Goal: Task Accomplishment & Management: Manage account settings

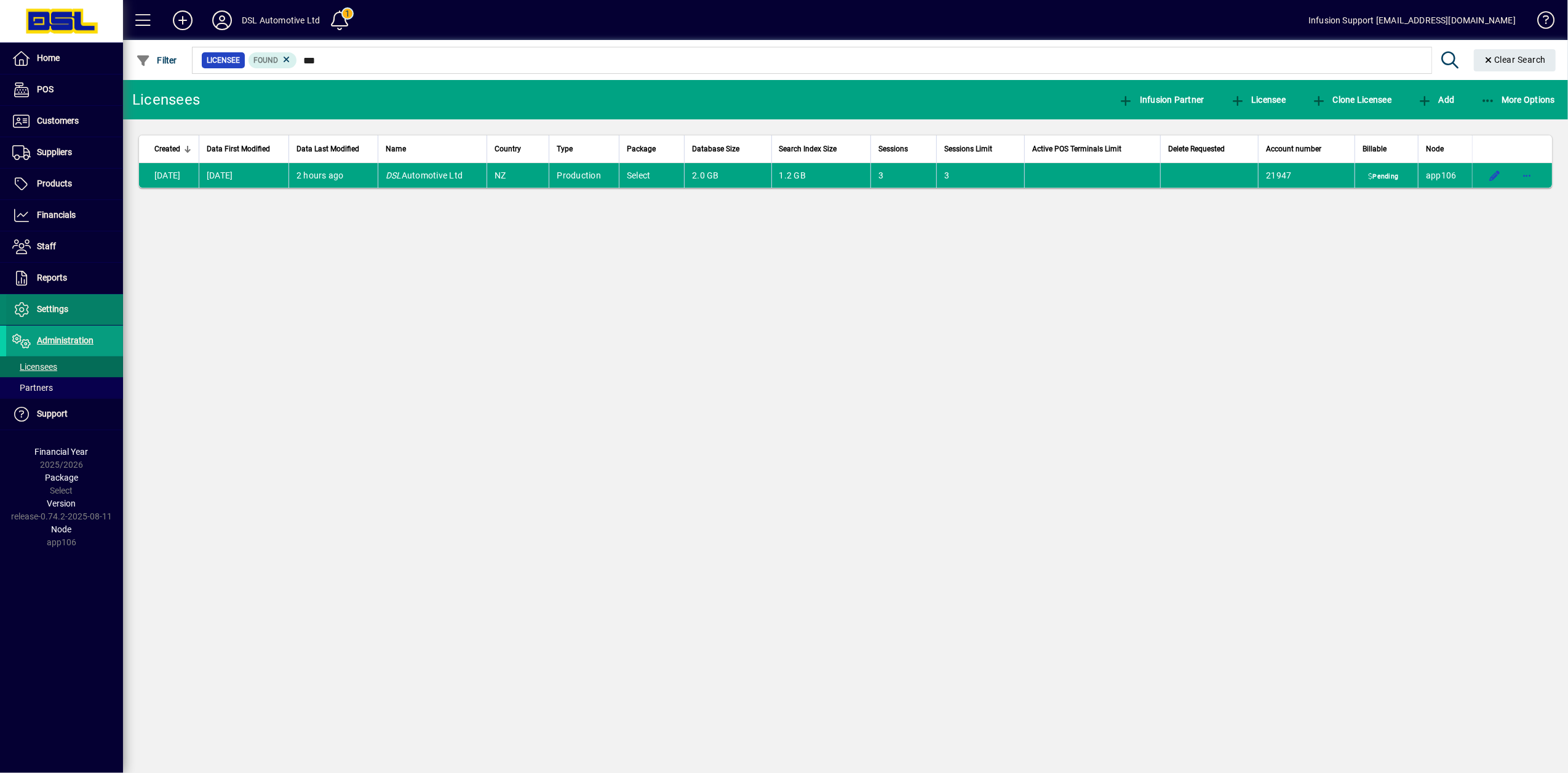
click at [44, 308] on span "Settings" at bounding box center [53, 309] width 32 height 10
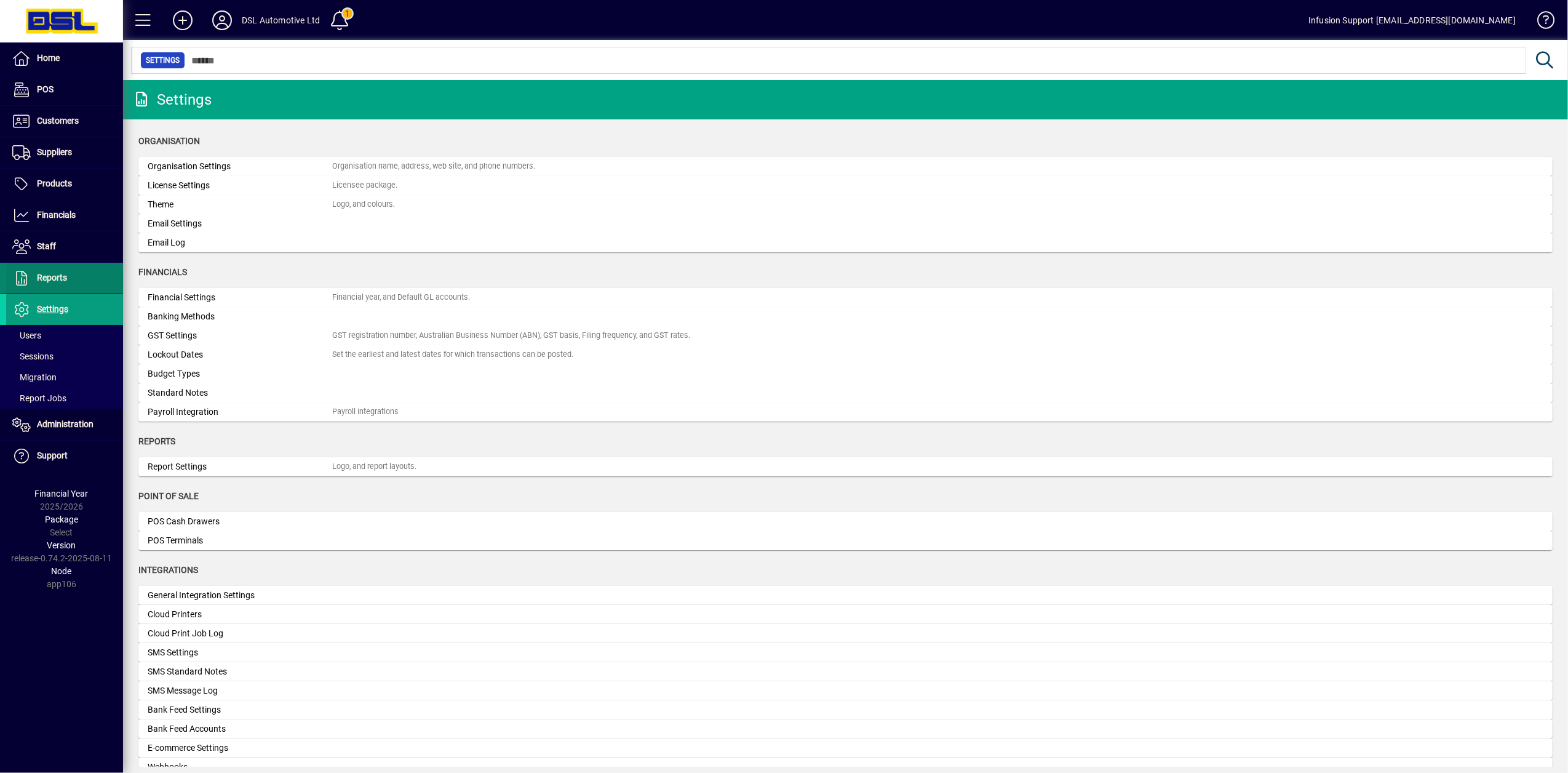
click at [46, 281] on span "Reports" at bounding box center [52, 278] width 30 height 10
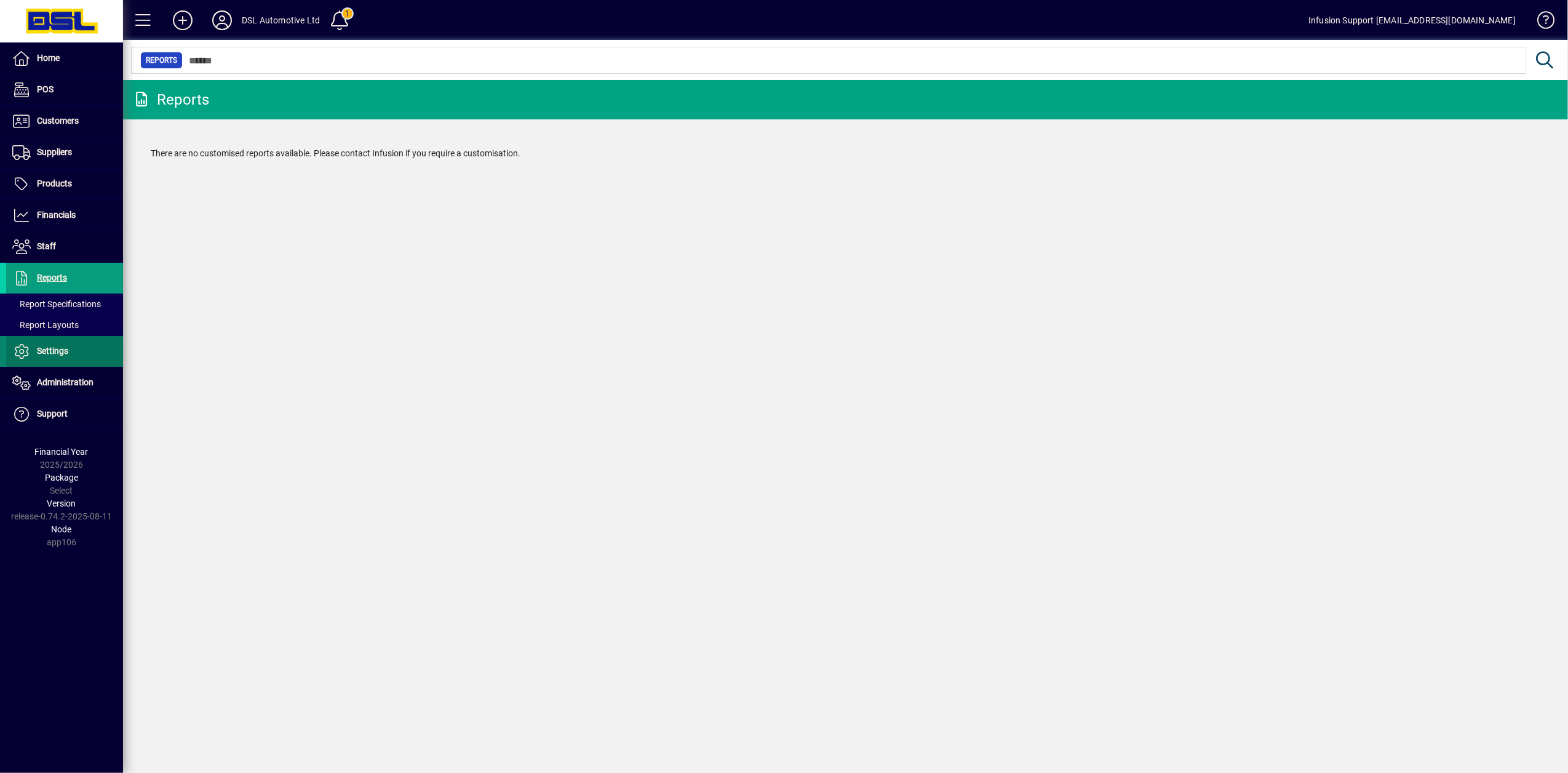
click at [43, 350] on span "Settings" at bounding box center [53, 351] width 32 height 10
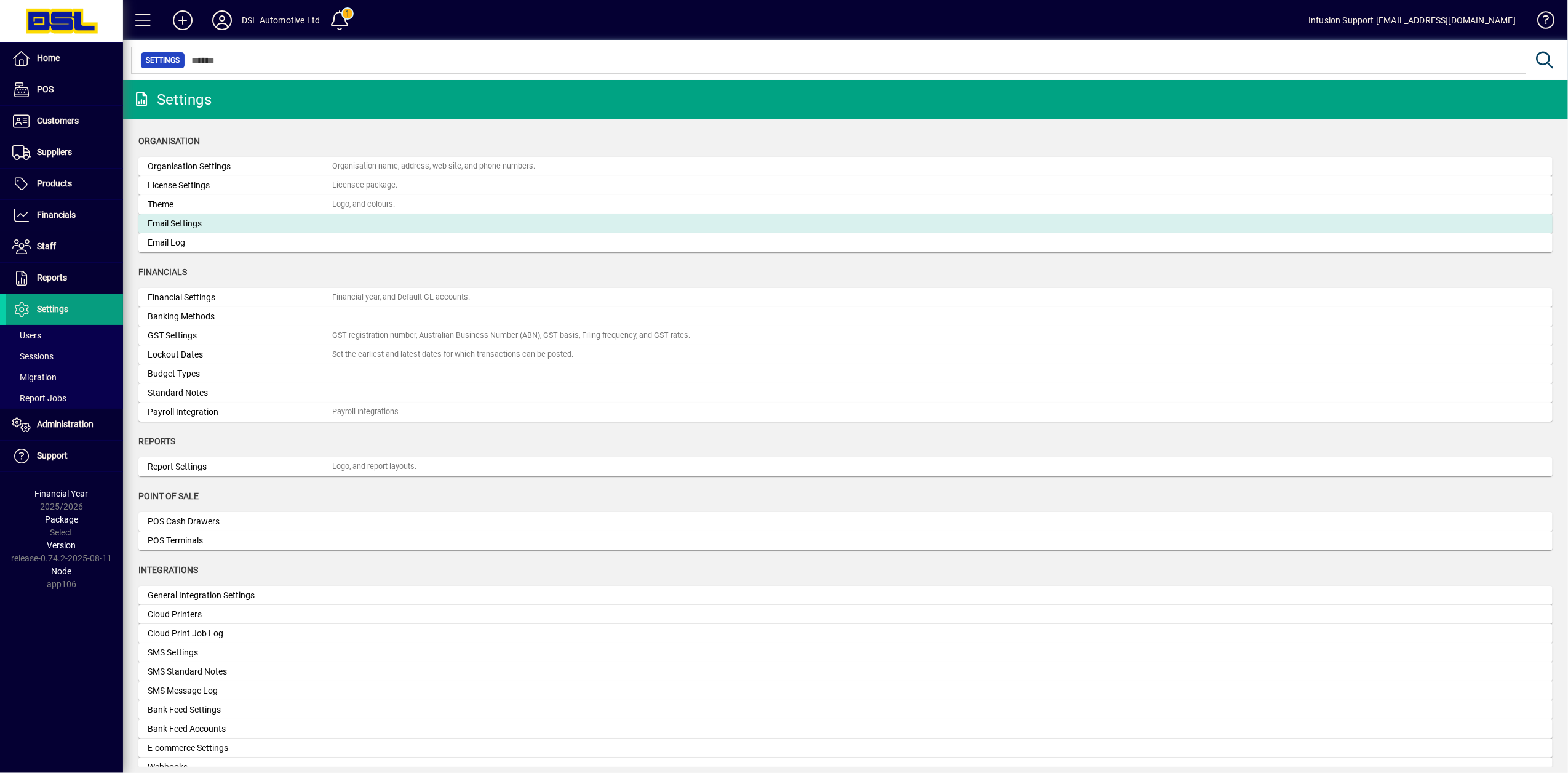
click at [188, 222] on div "Email Settings" at bounding box center [240, 224] width 184 height 13
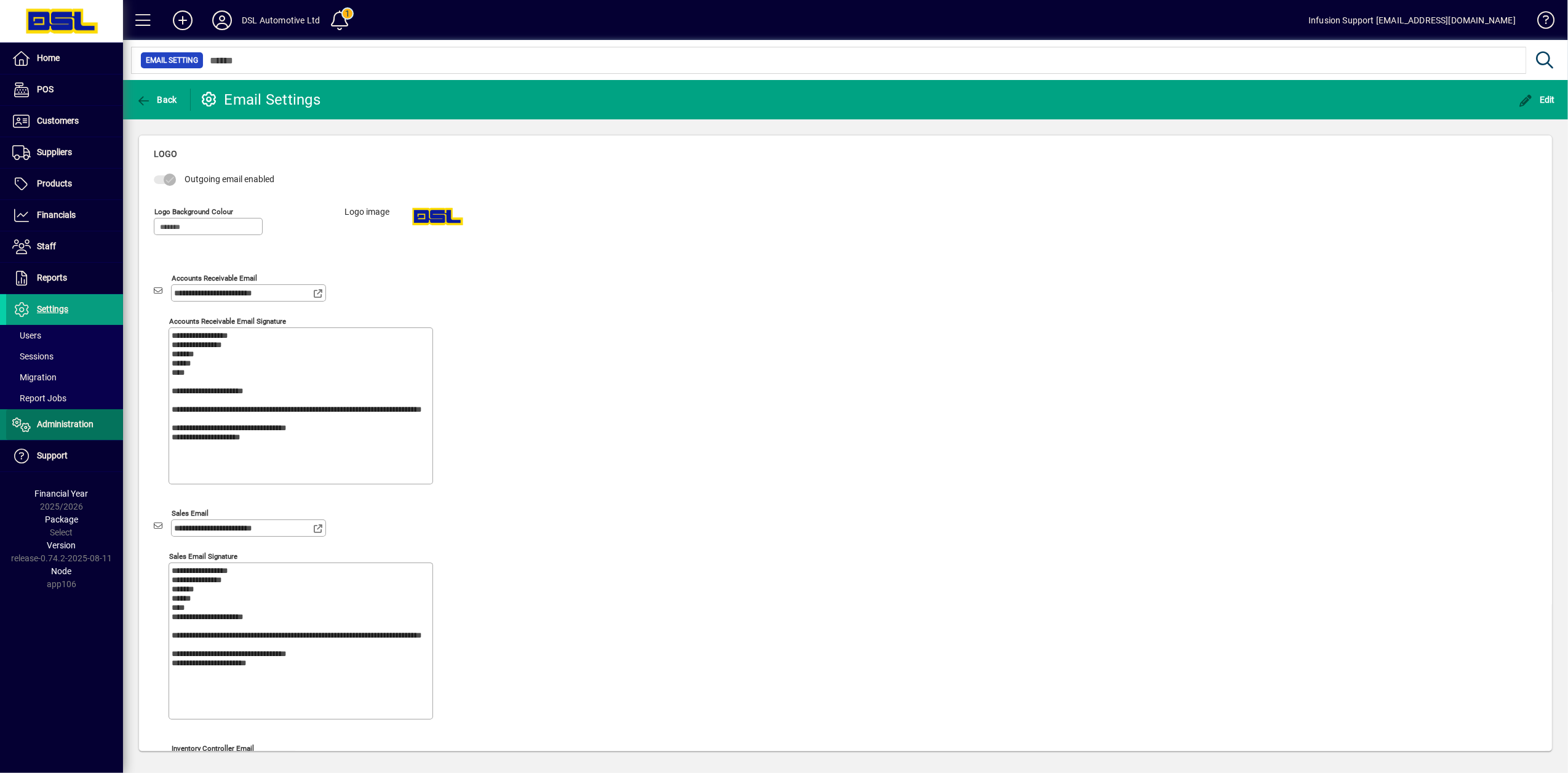
click at [25, 431] on icon at bounding box center [22, 424] width 18 height 15
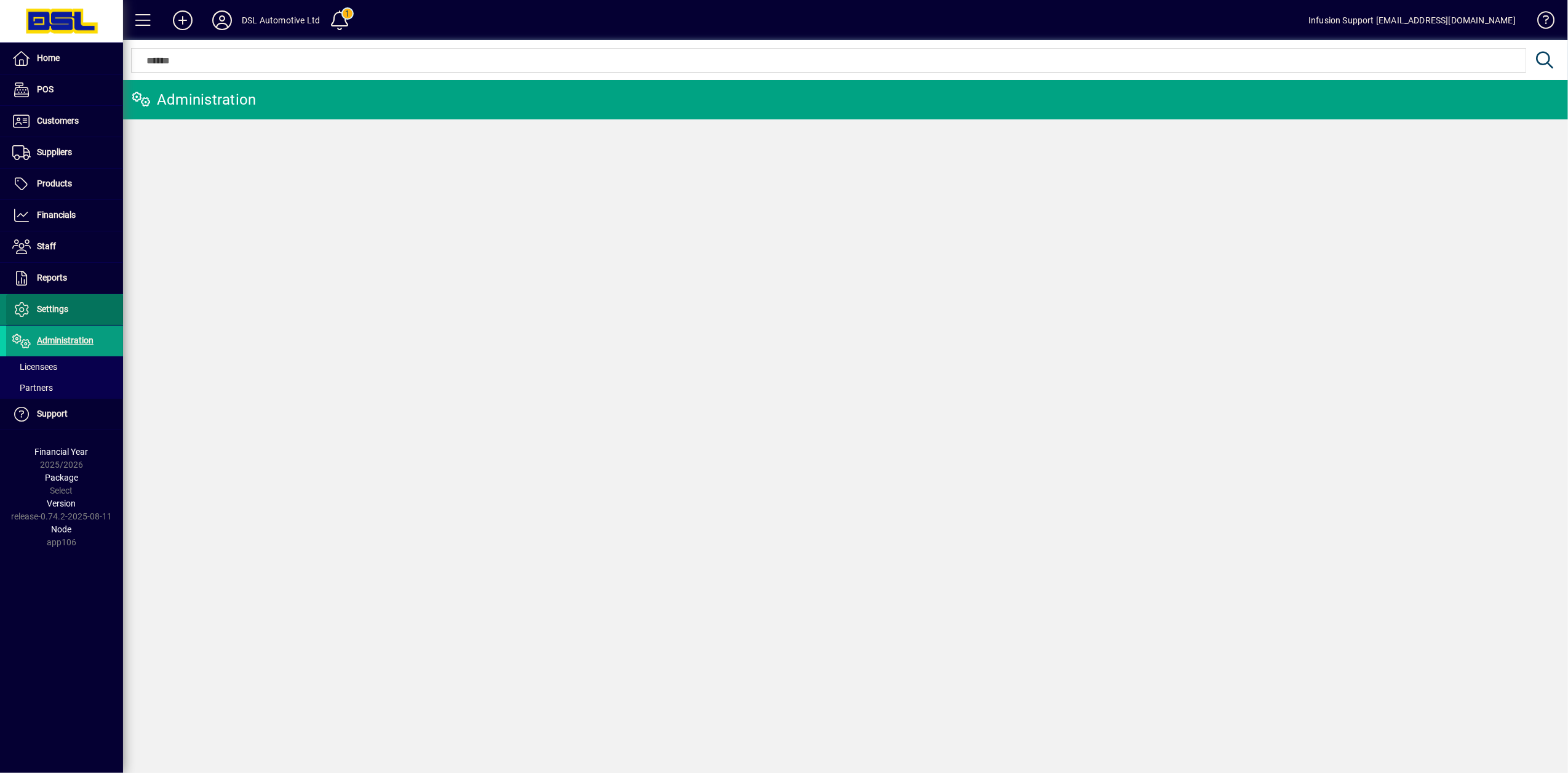
click at [28, 313] on icon at bounding box center [22, 309] width 18 height 15
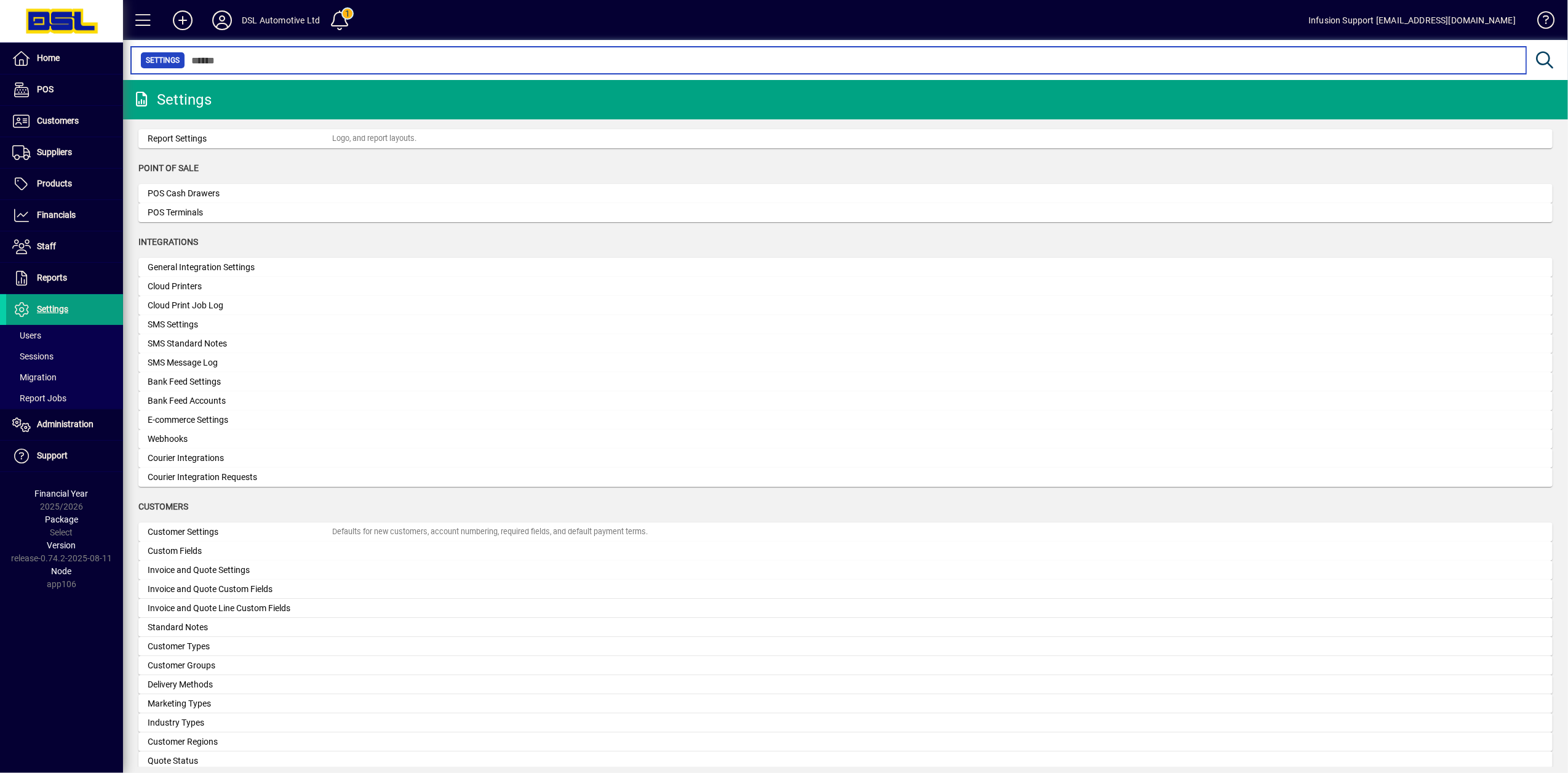
scroll to position [656, 0]
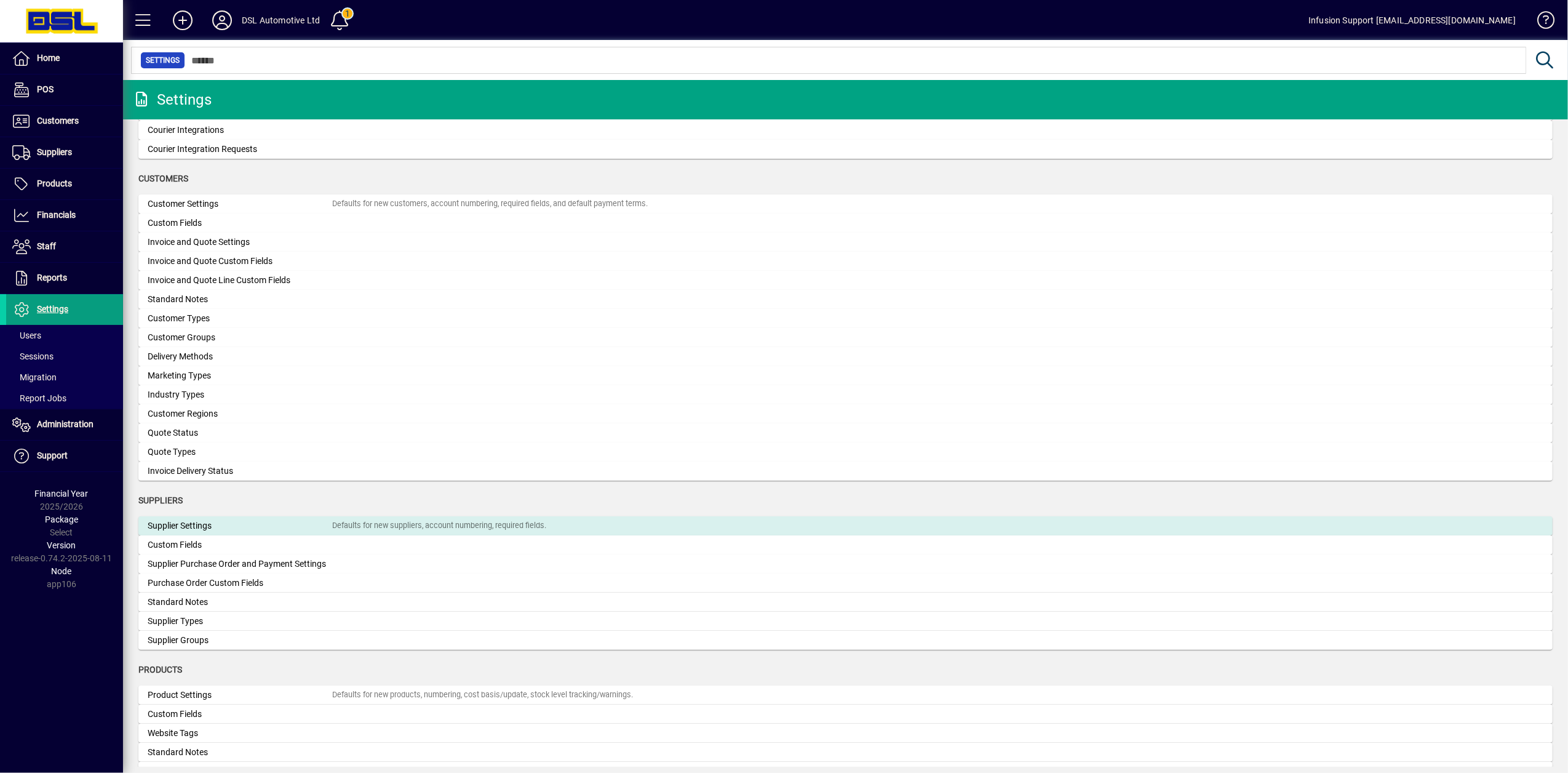
click at [208, 529] on div "Supplier Settings" at bounding box center [240, 525] width 184 height 13
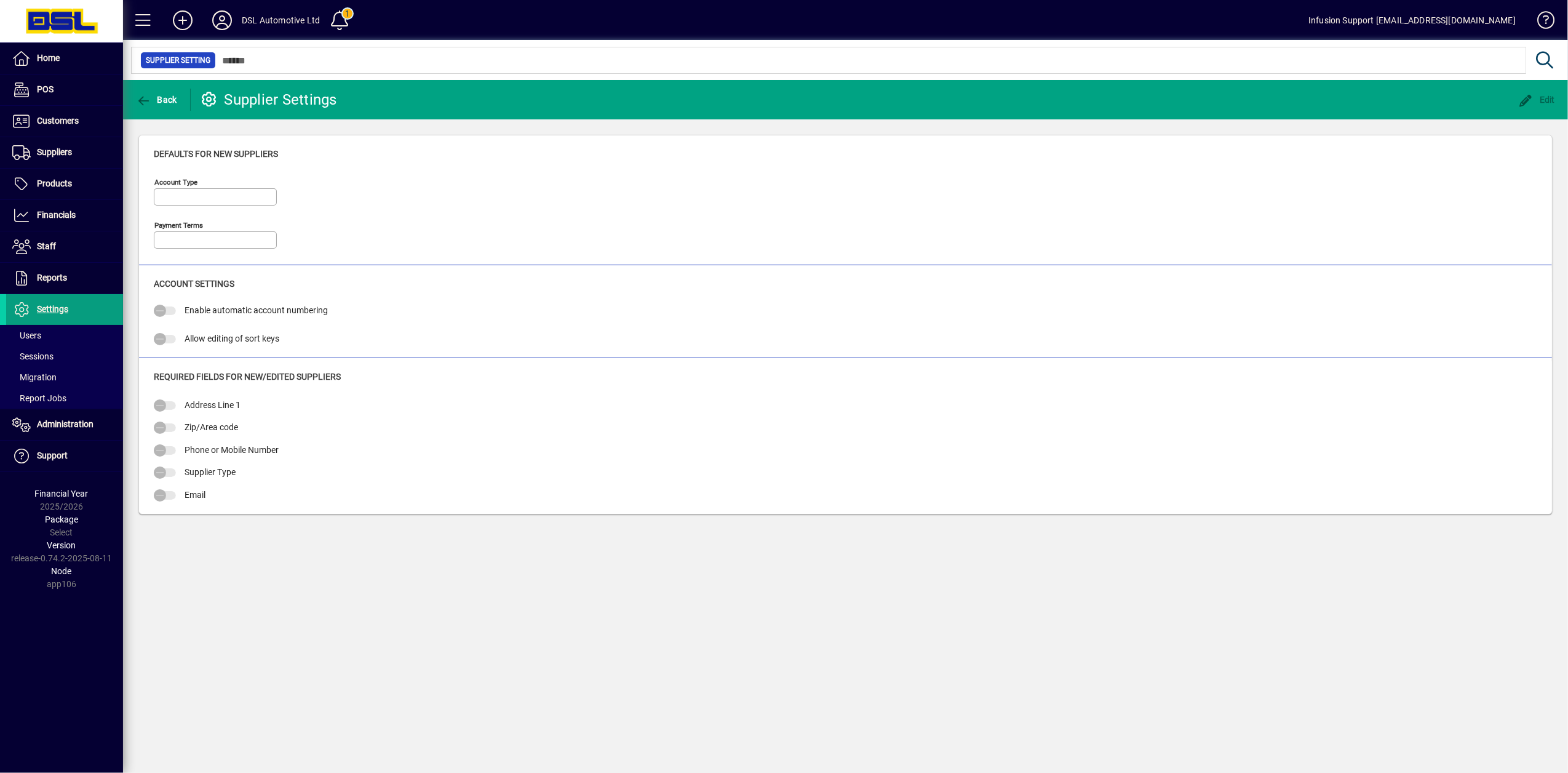
type input "***"
type input "**********"
click at [38, 156] on span "Suppliers" at bounding box center [55, 152] width 35 height 10
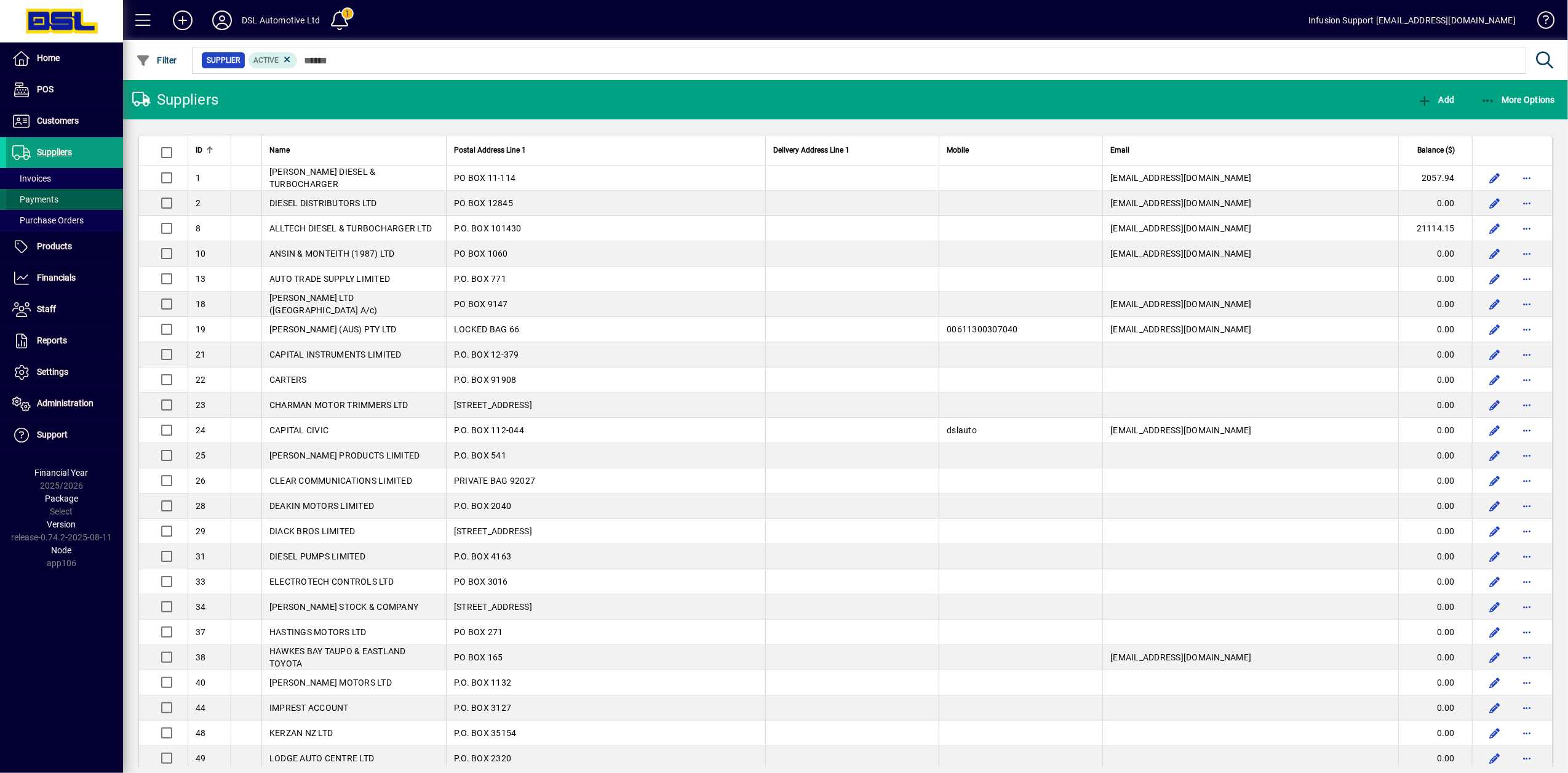
click at [25, 198] on span "Payments" at bounding box center [36, 199] width 46 height 10
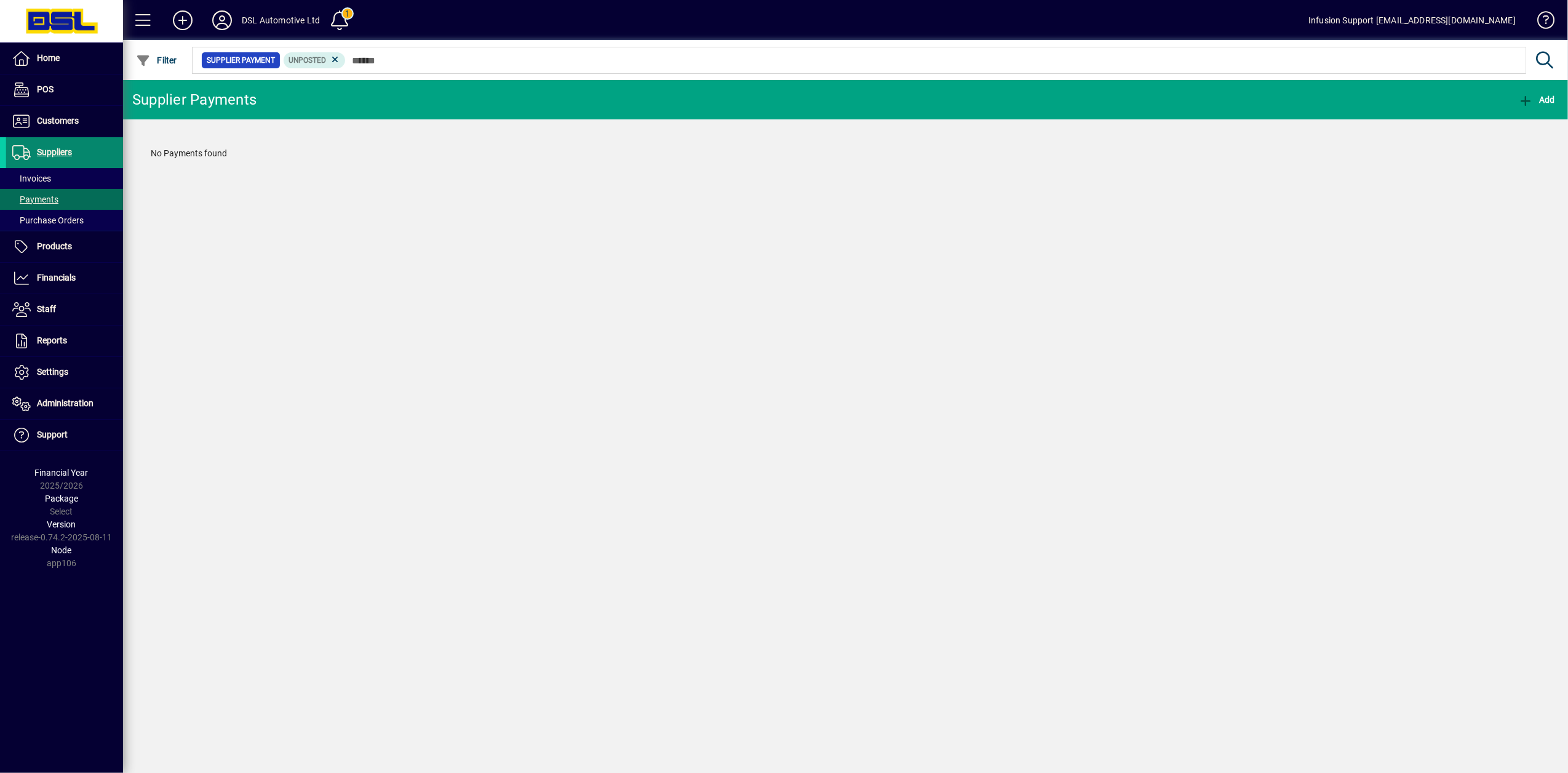
click at [57, 155] on span "Suppliers" at bounding box center [55, 152] width 35 height 10
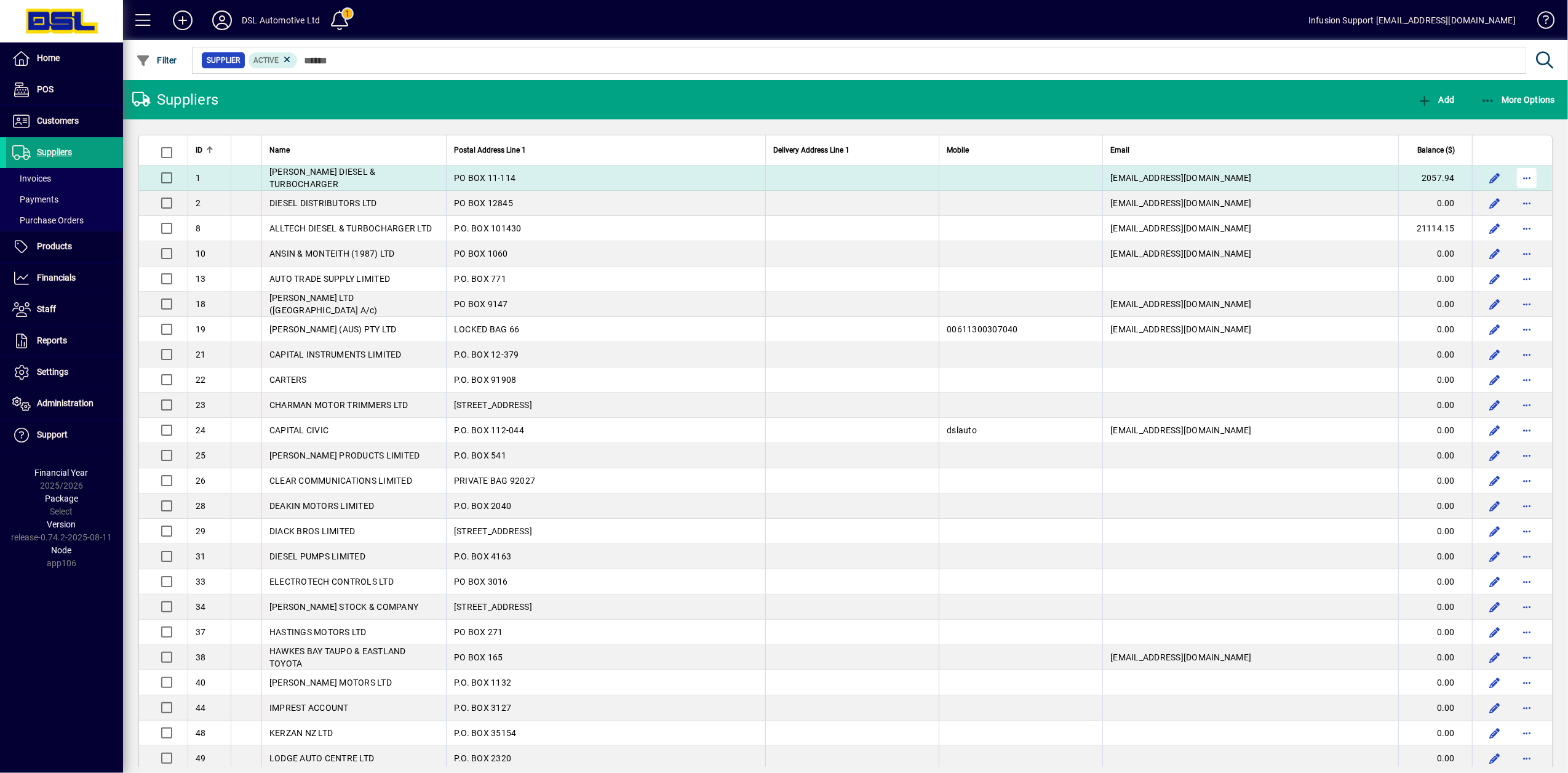
click at [1518, 181] on span "button" at bounding box center [1527, 177] width 29 height 29
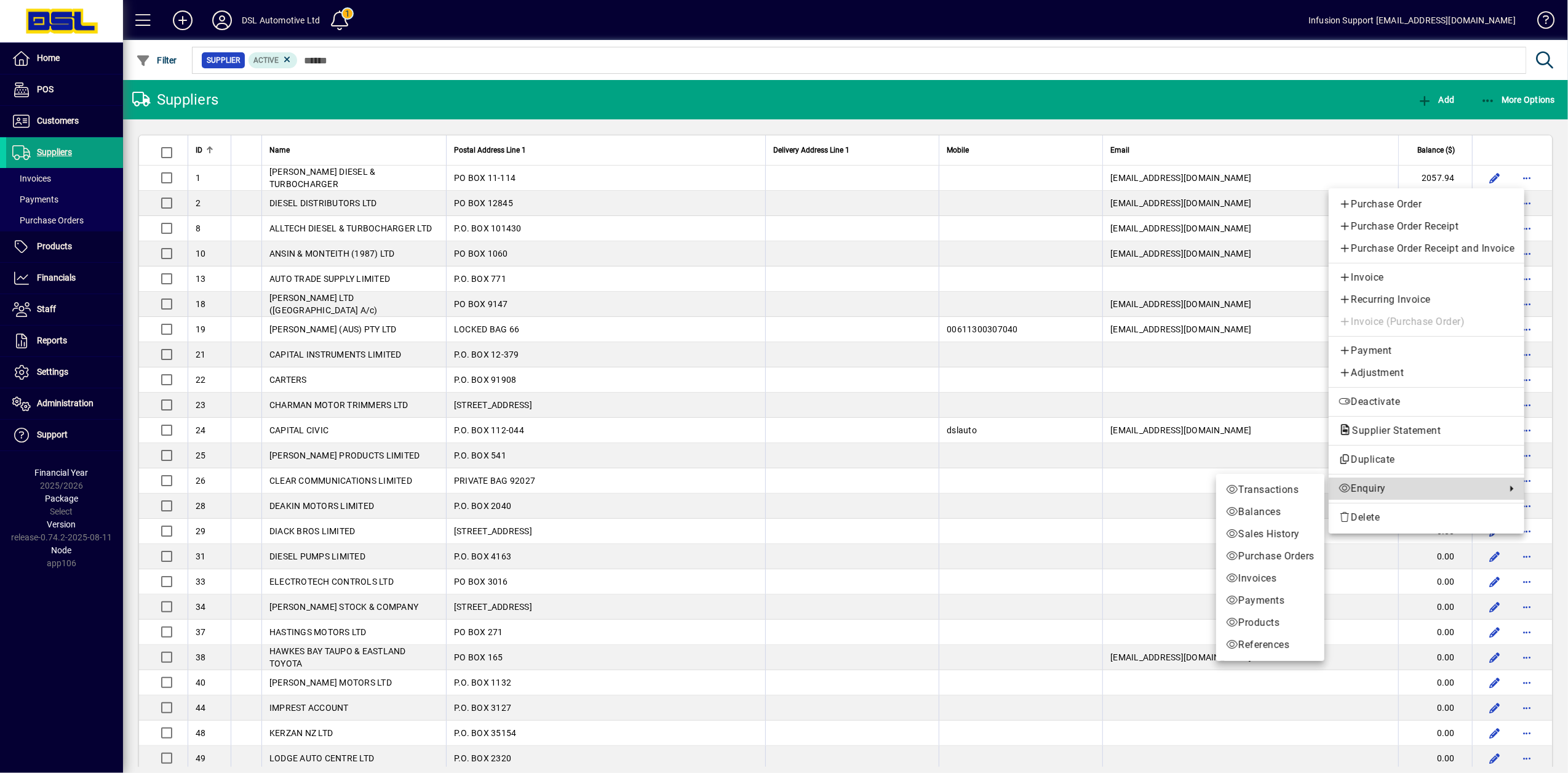
click at [1377, 483] on span "Enquiry" at bounding box center [1419, 488] width 161 height 15
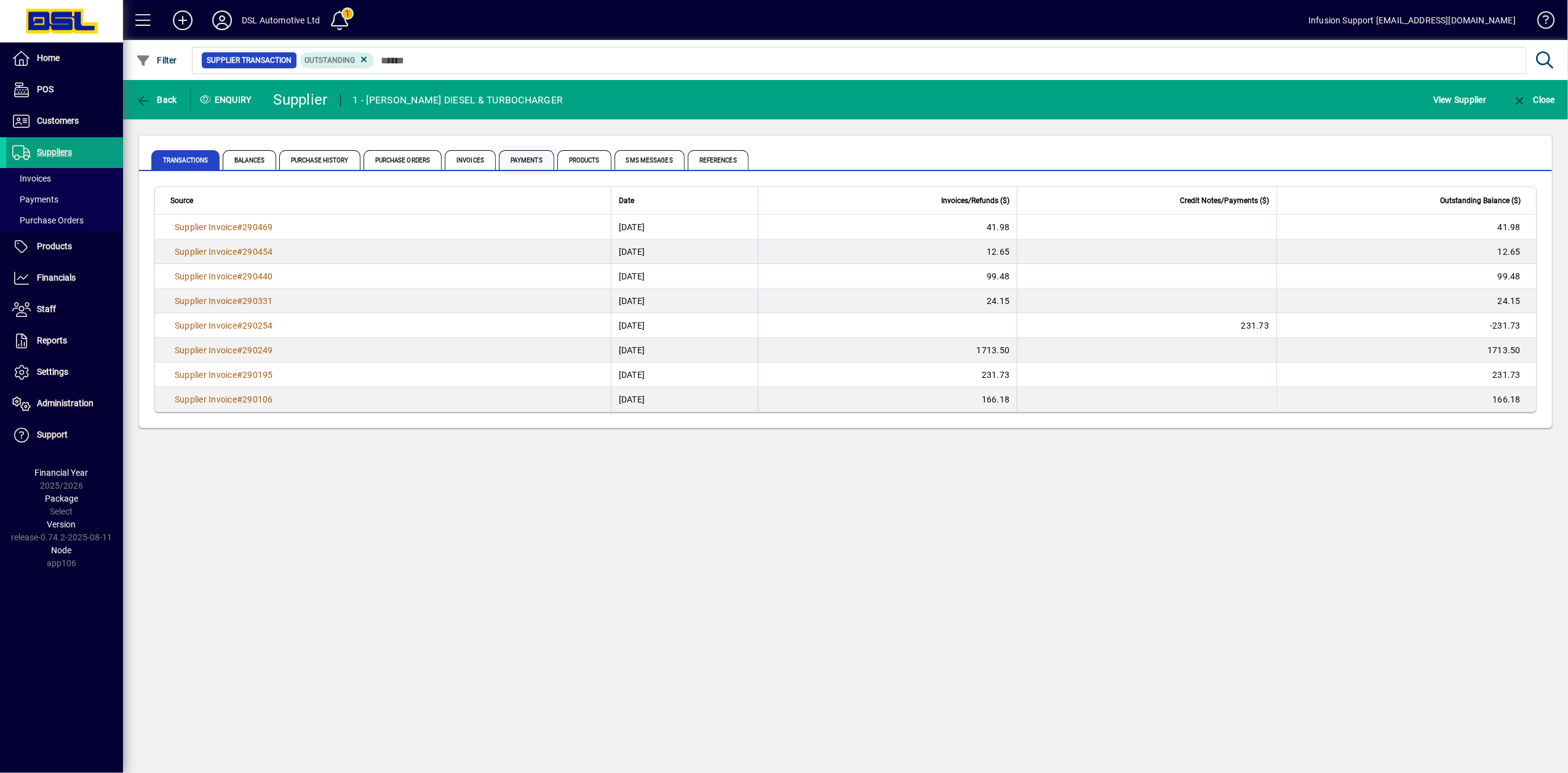
click at [514, 158] on span "Payments" at bounding box center [526, 160] width 55 height 20
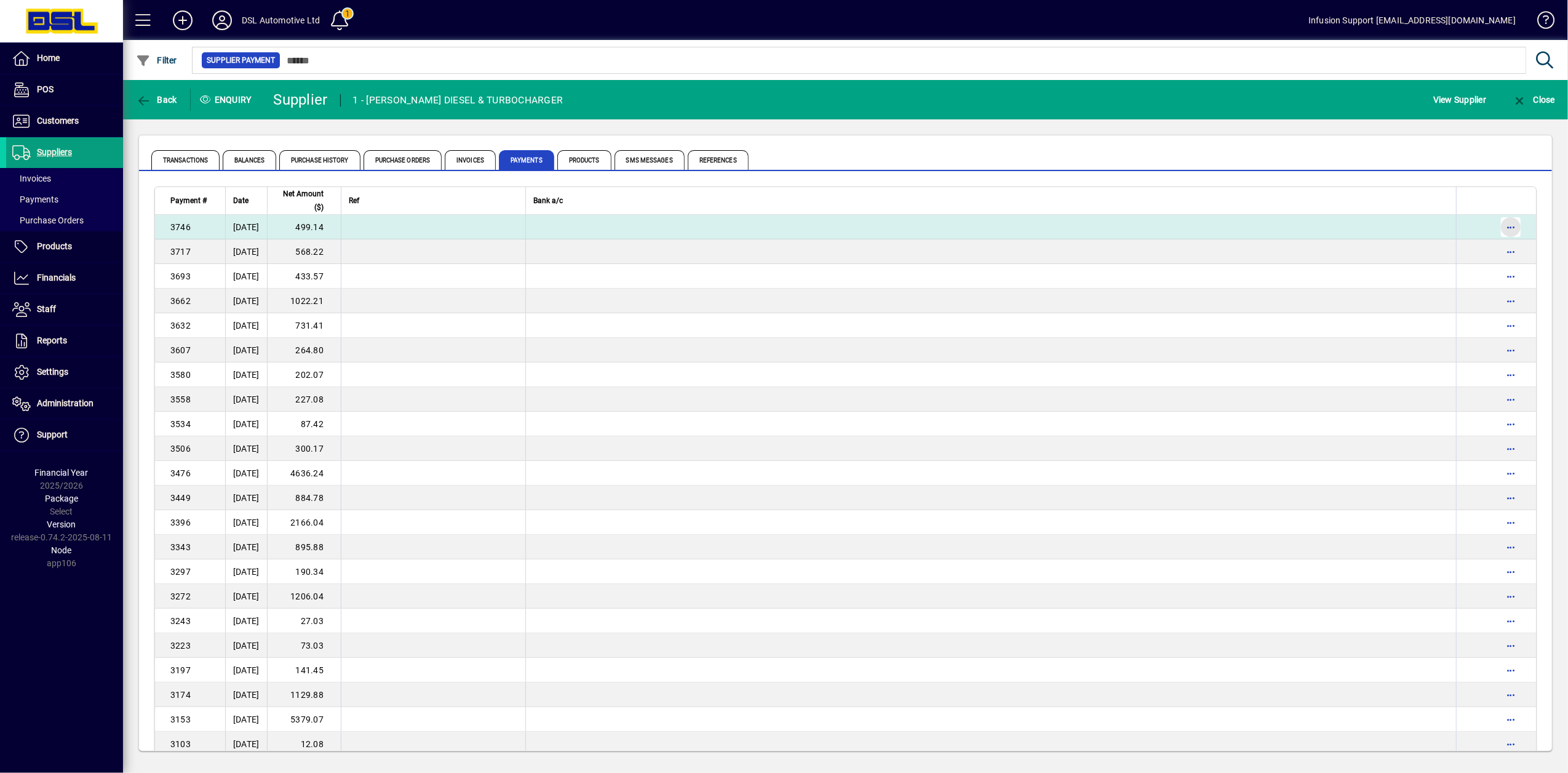
click at [1500, 227] on span "button" at bounding box center [1510, 227] width 29 height 29
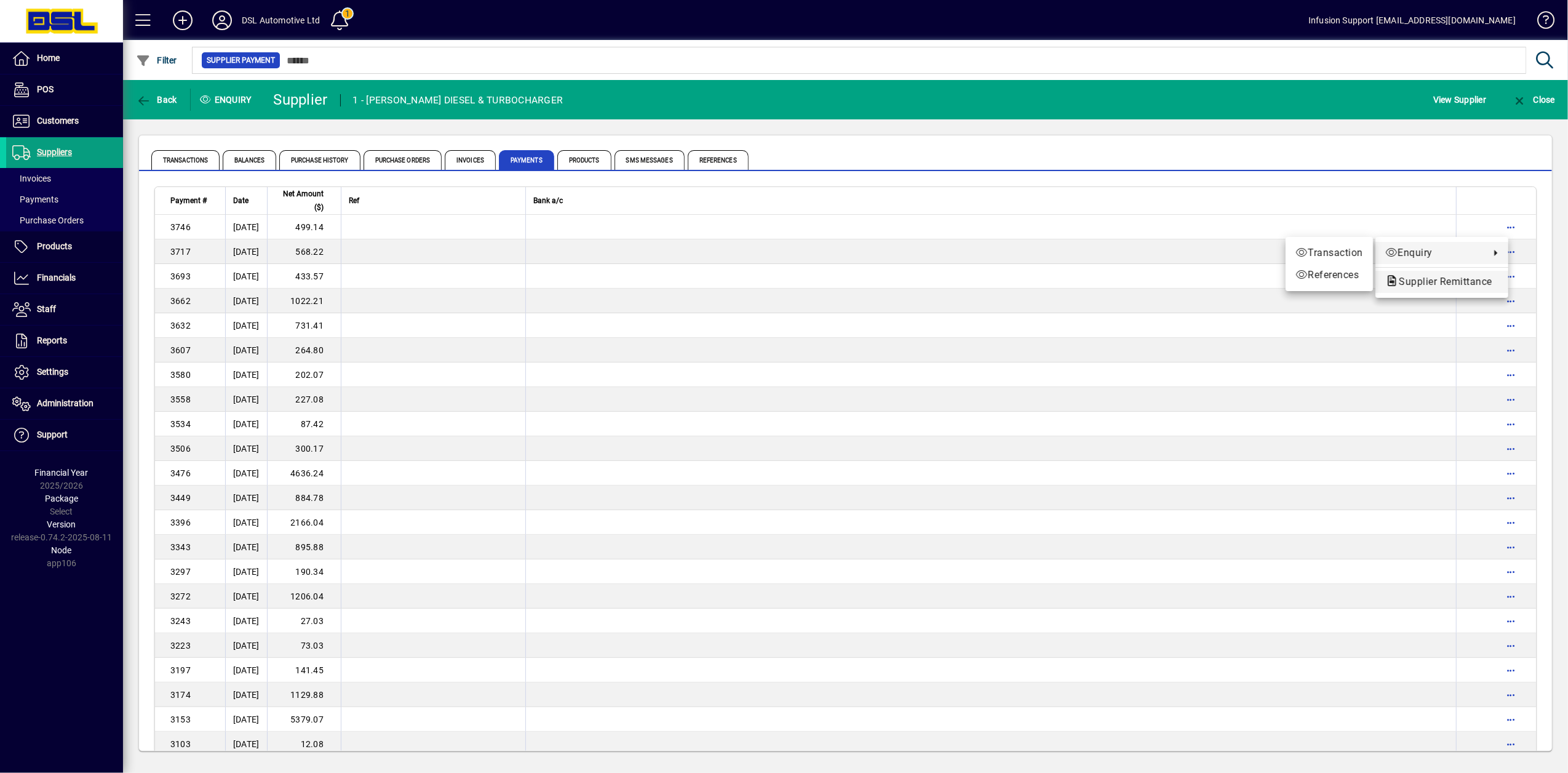
click at [1426, 283] on span "Supplier Remittance" at bounding box center [1441, 281] width 113 height 12
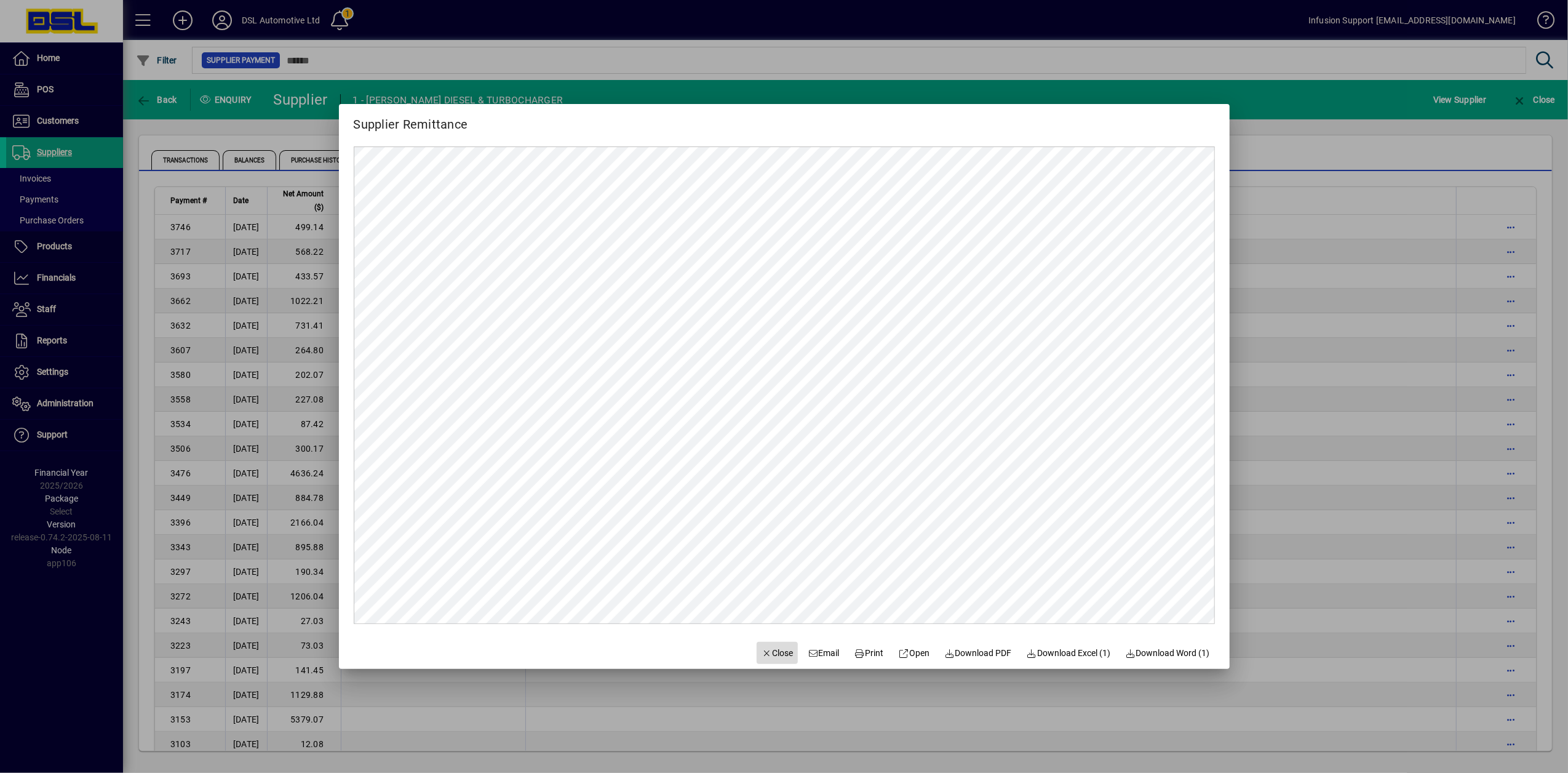
click at [764, 657] on span "Close" at bounding box center [778, 653] width 32 height 13
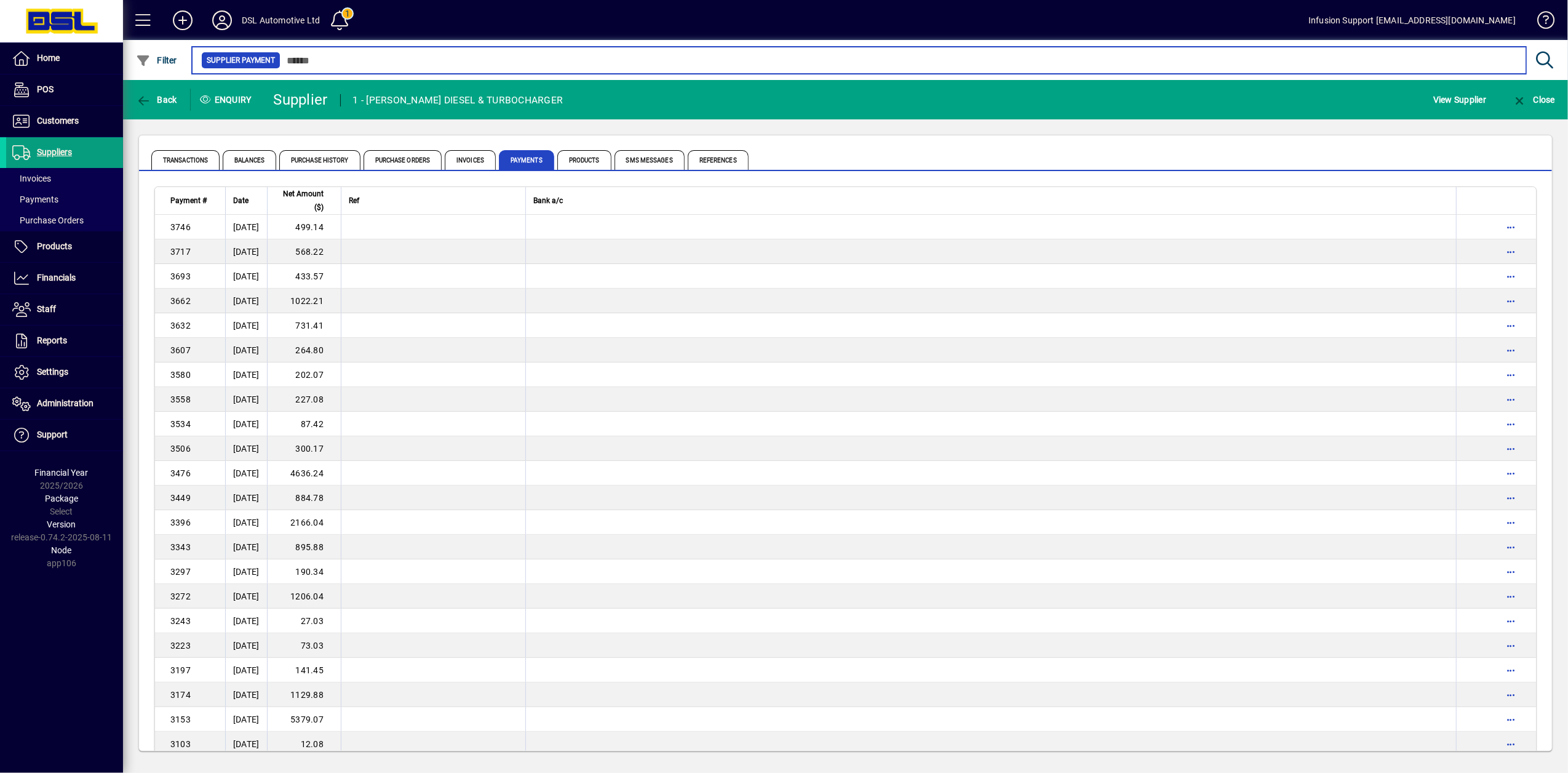
click at [378, 62] on input "text" at bounding box center [898, 60] width 1236 height 18
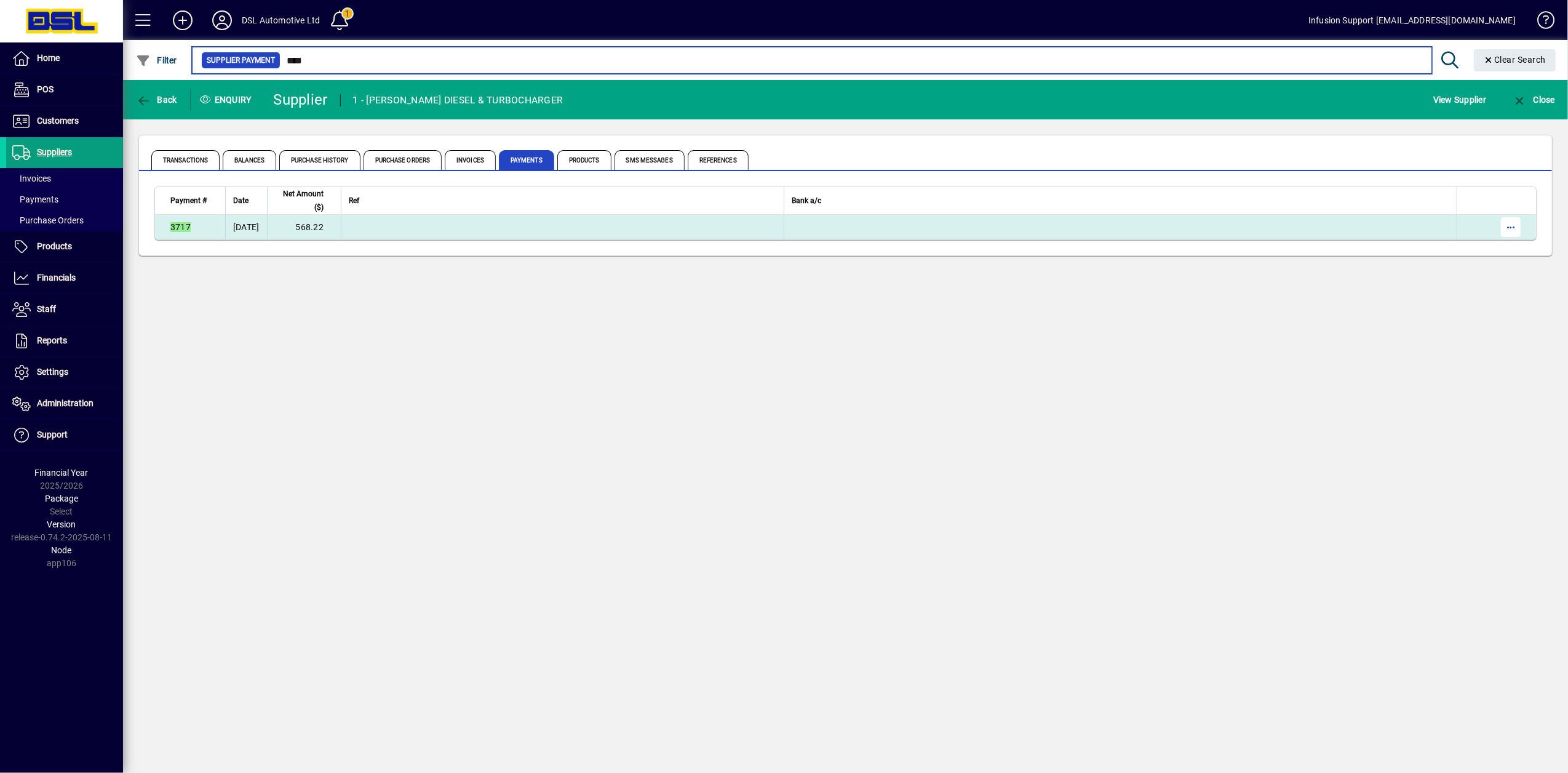
type input "****"
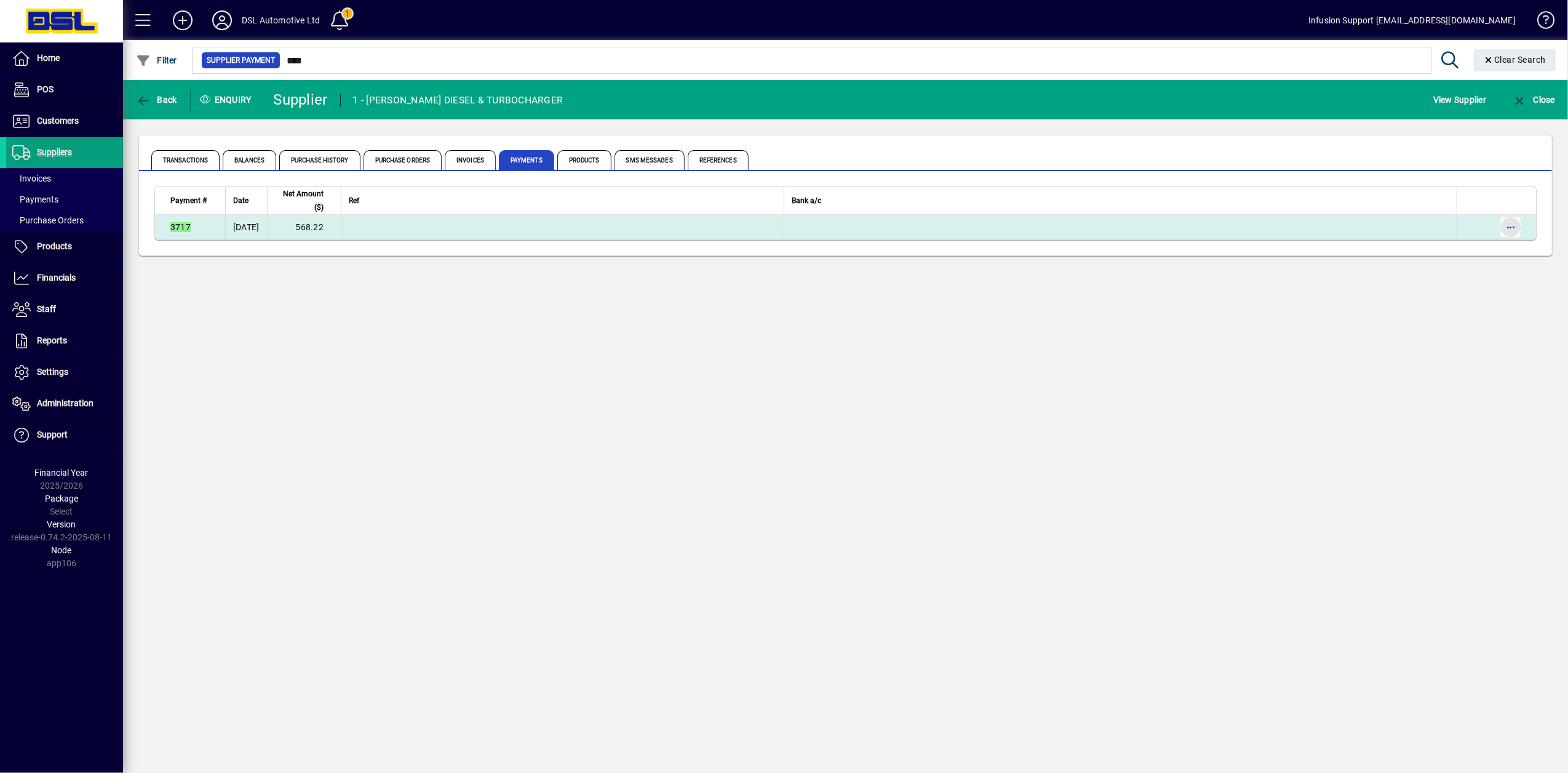
click at [1503, 225] on span "button" at bounding box center [1510, 227] width 29 height 29
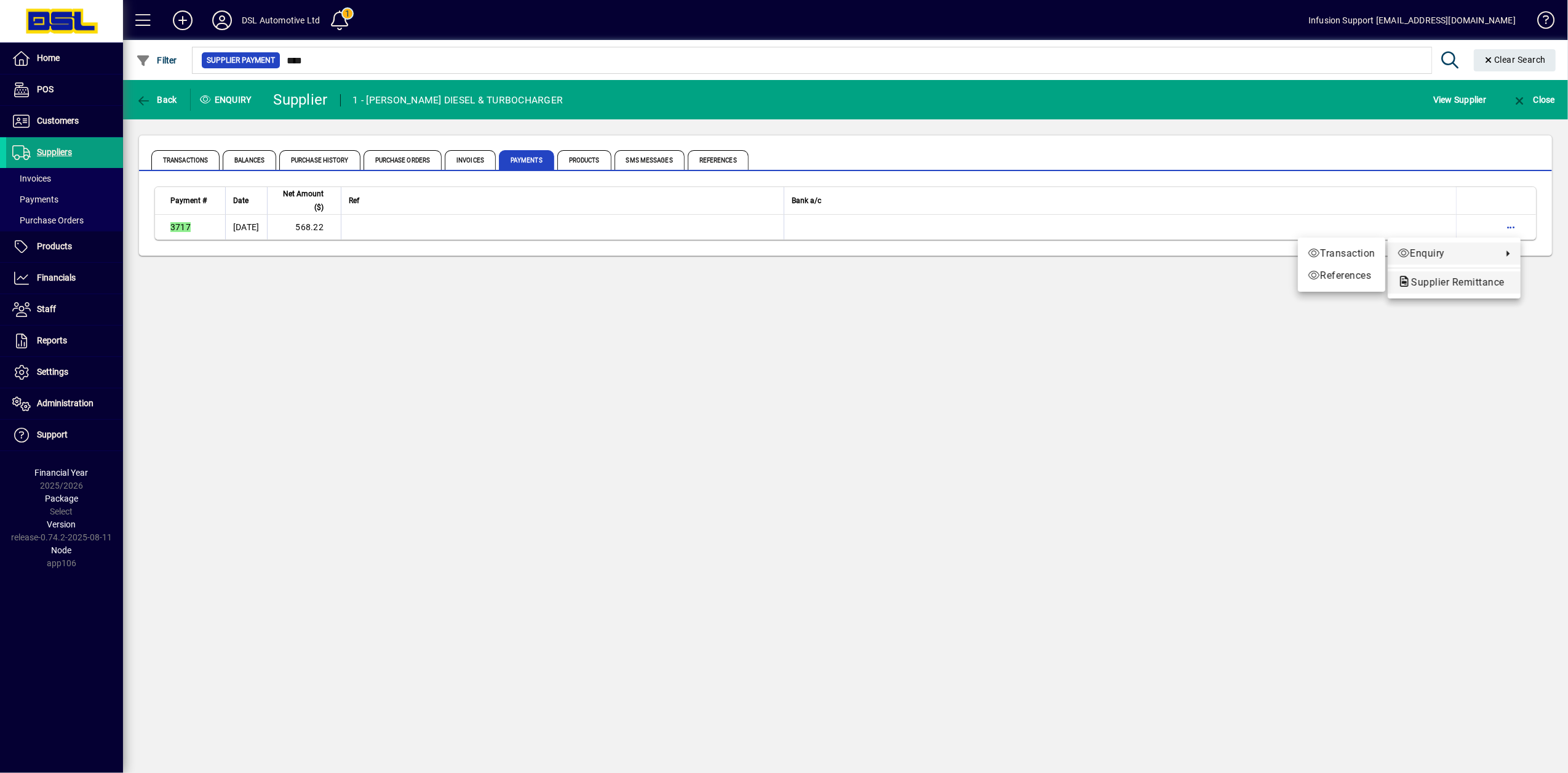
click at [1462, 289] on span "Supplier Remittance" at bounding box center [1454, 282] width 113 height 15
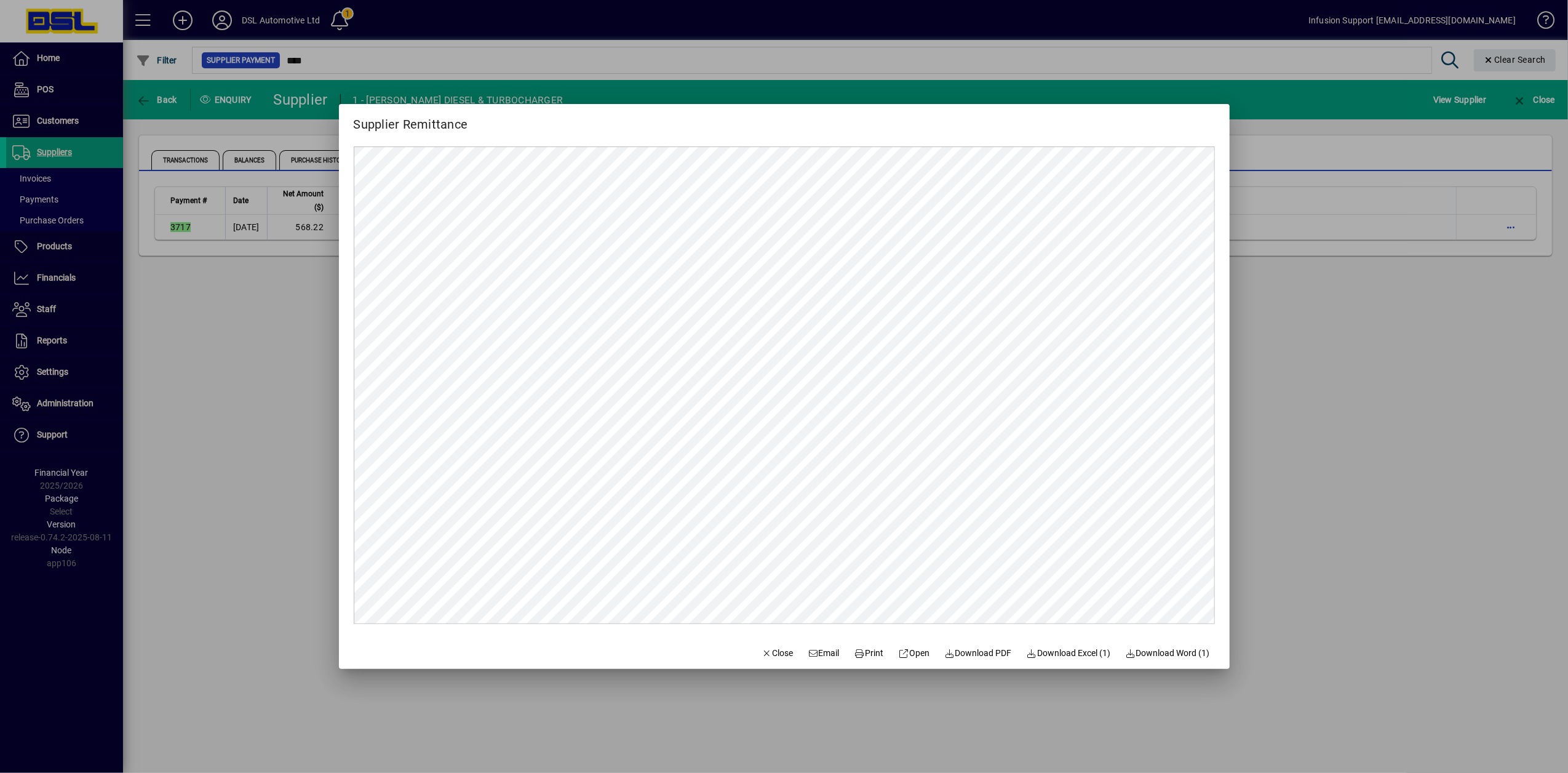
click at [227, 316] on div at bounding box center [784, 387] width 1568 height 773
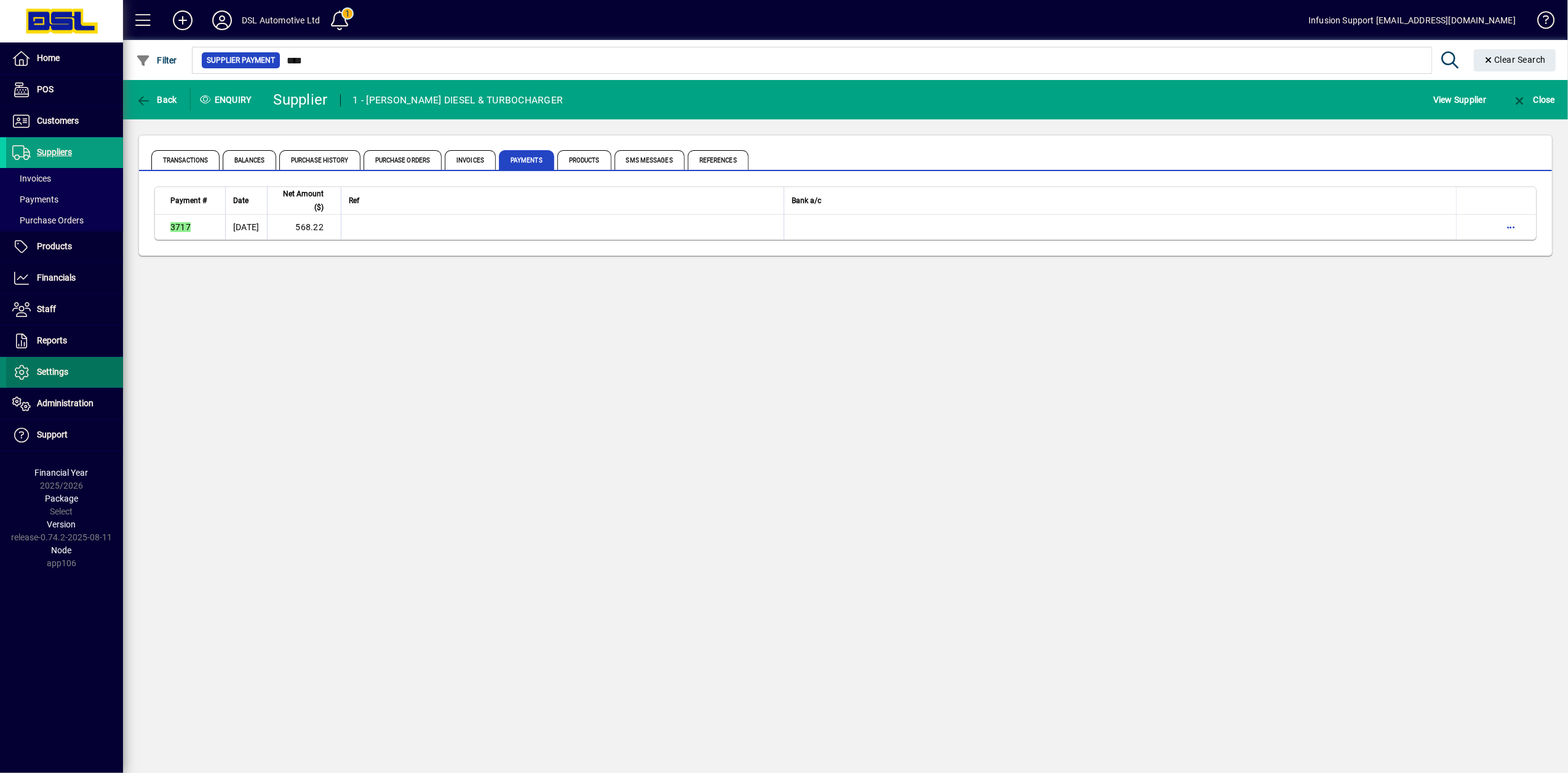
click at [42, 382] on span at bounding box center [65, 372] width 117 height 29
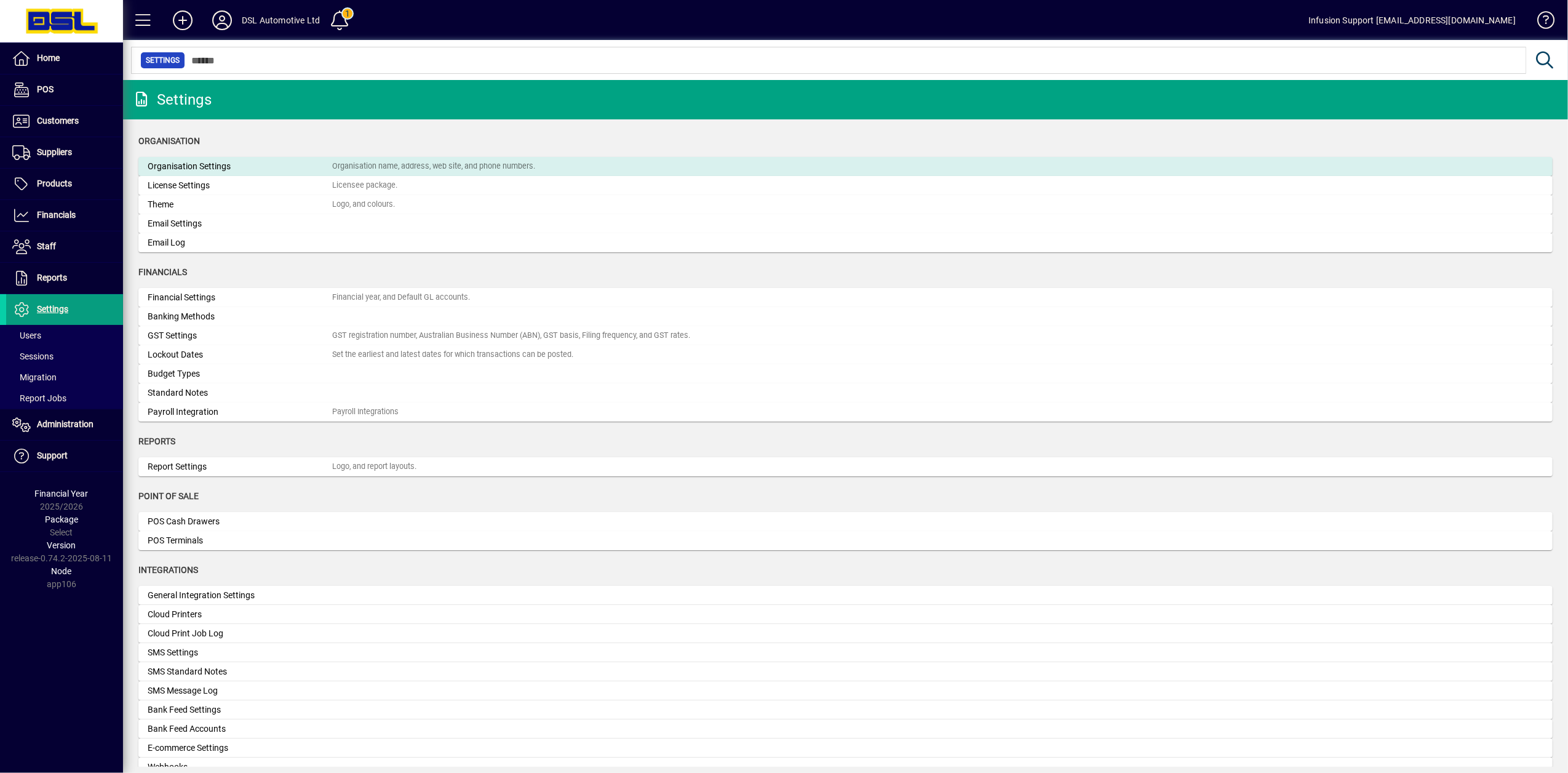
click at [208, 158] on mat-card "Organisation Settings Organisation name, address, web site, and phone numbers." at bounding box center [845, 166] width 1414 height 19
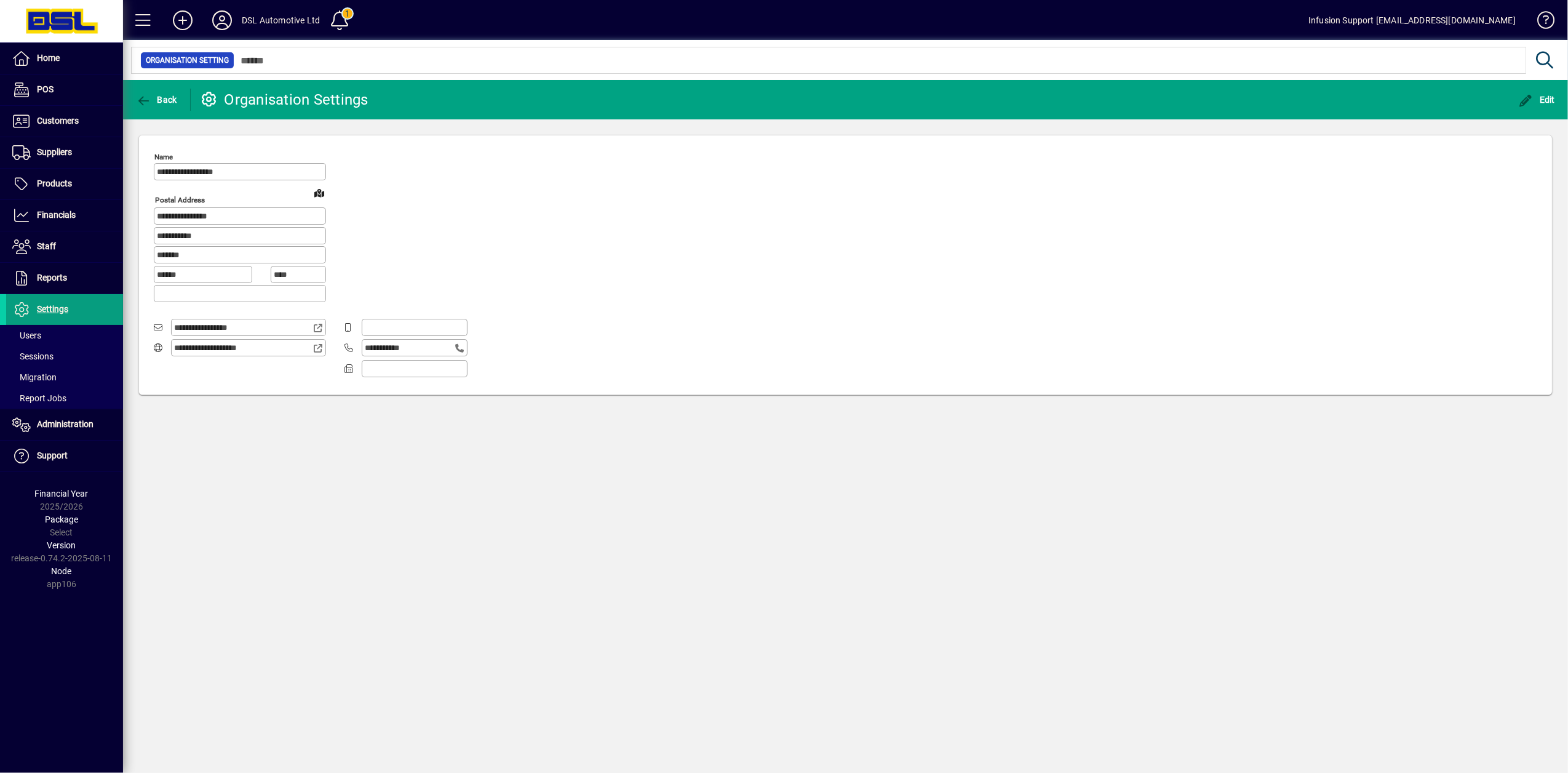
type input "**********"
click at [148, 98] on icon "button" at bounding box center [144, 101] width 15 height 13
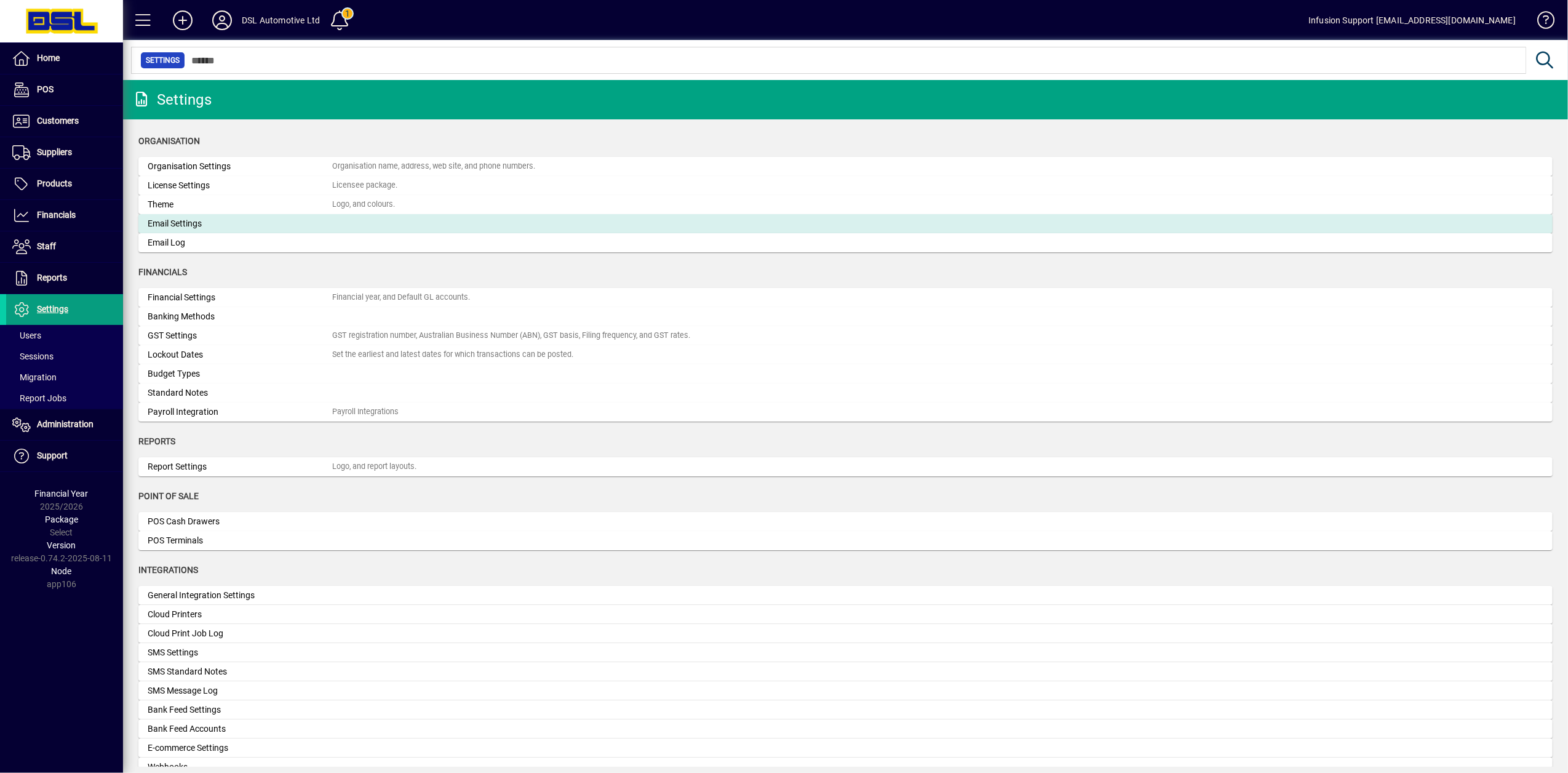
click at [180, 224] on div "Email Settings" at bounding box center [240, 224] width 184 height 13
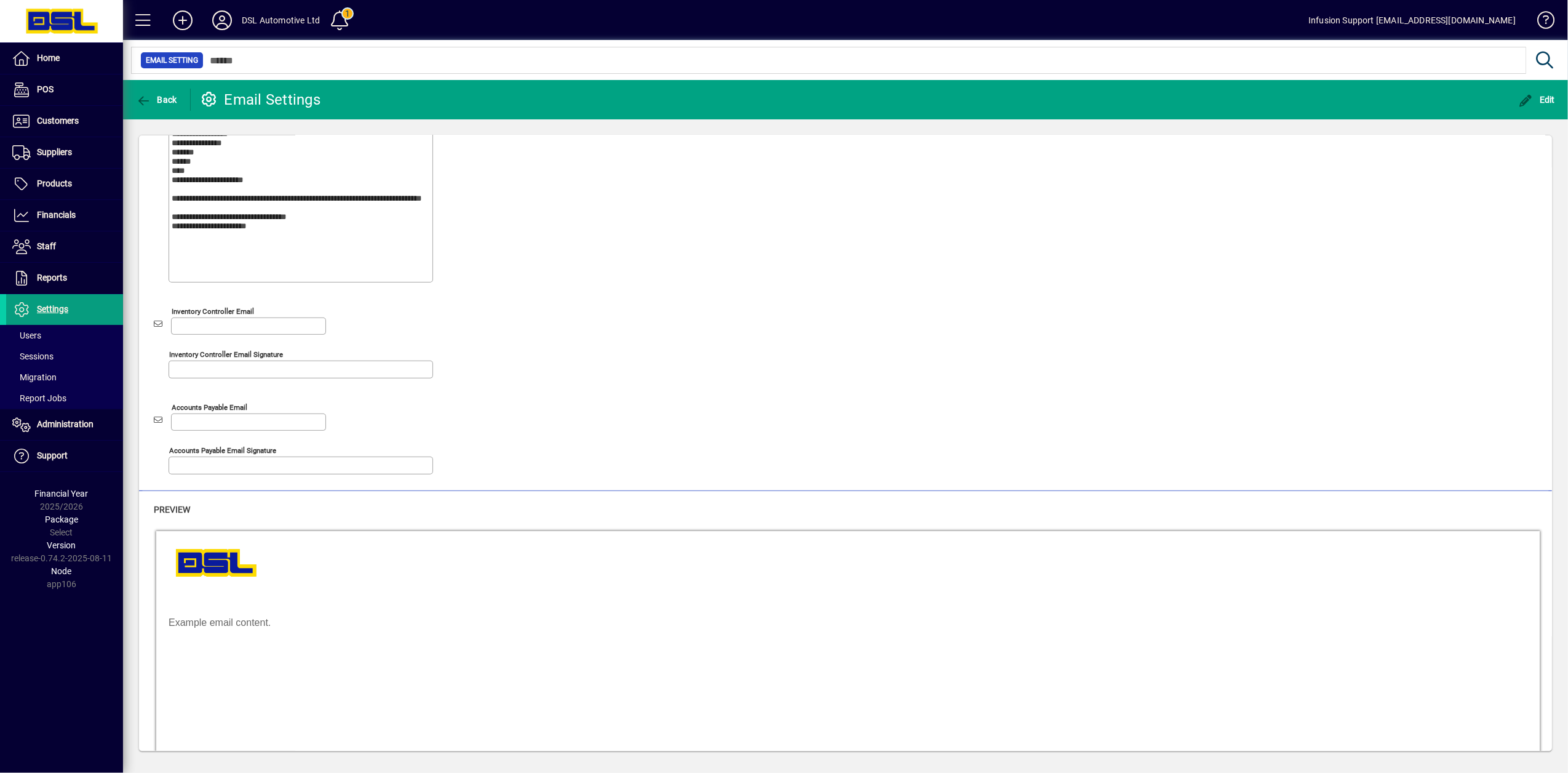
scroll to position [476, 0]
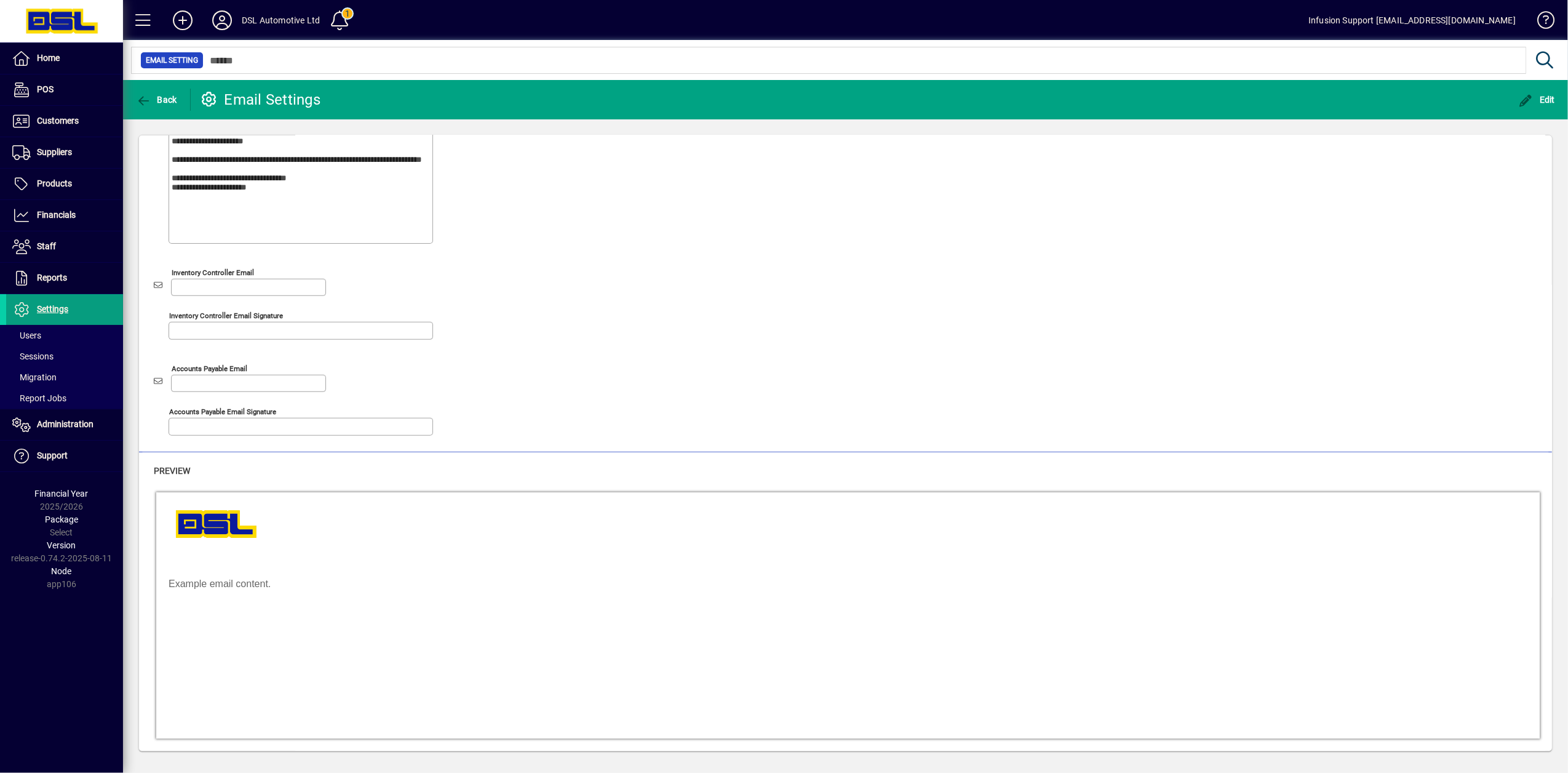
click at [650, 772] on html "**********" at bounding box center [784, 387] width 1568 height 773
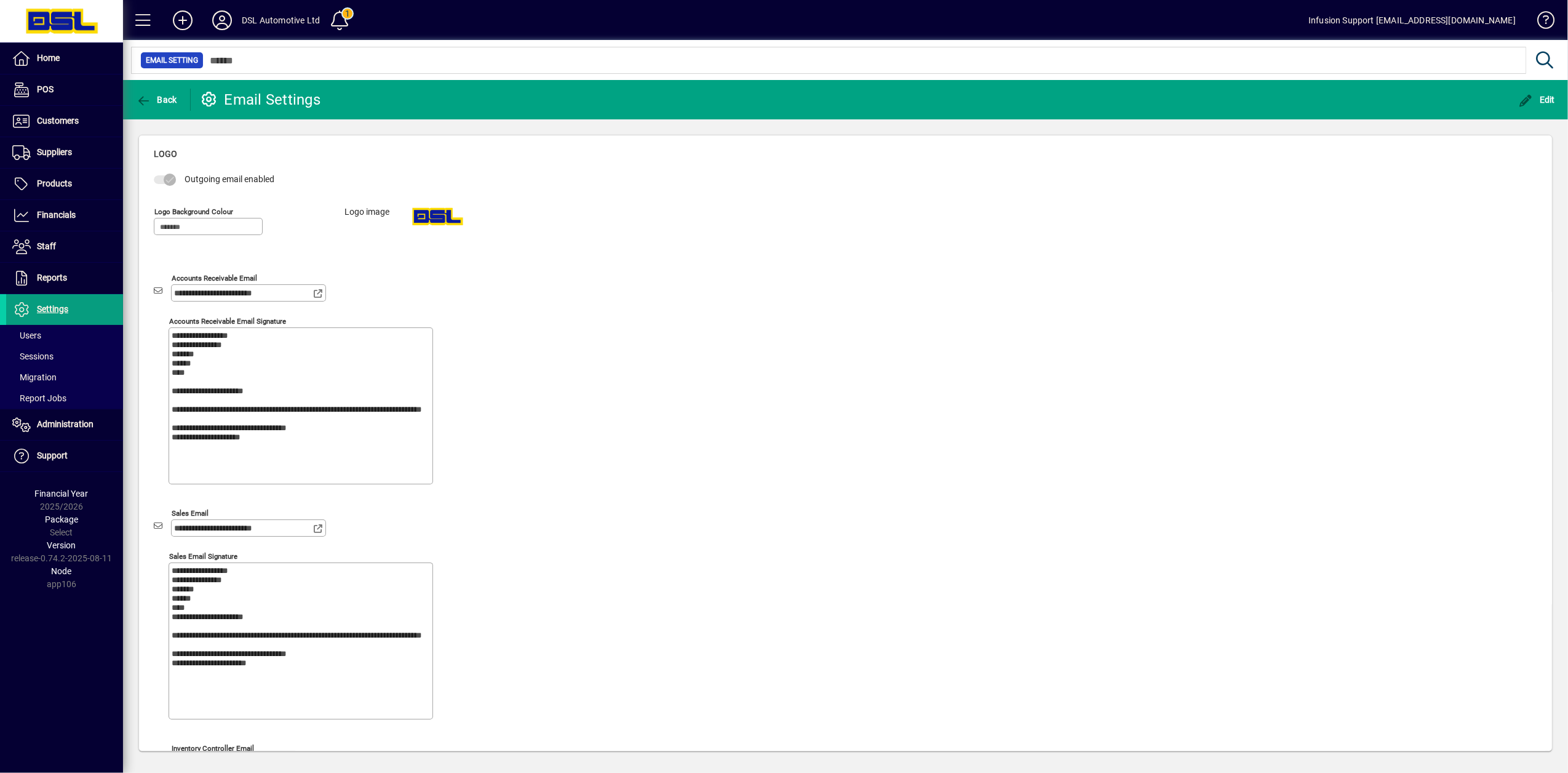
click at [765, 224] on div "**********" at bounding box center [845, 547] width 1384 height 749
click at [229, 21] on icon at bounding box center [222, 20] width 25 height 20
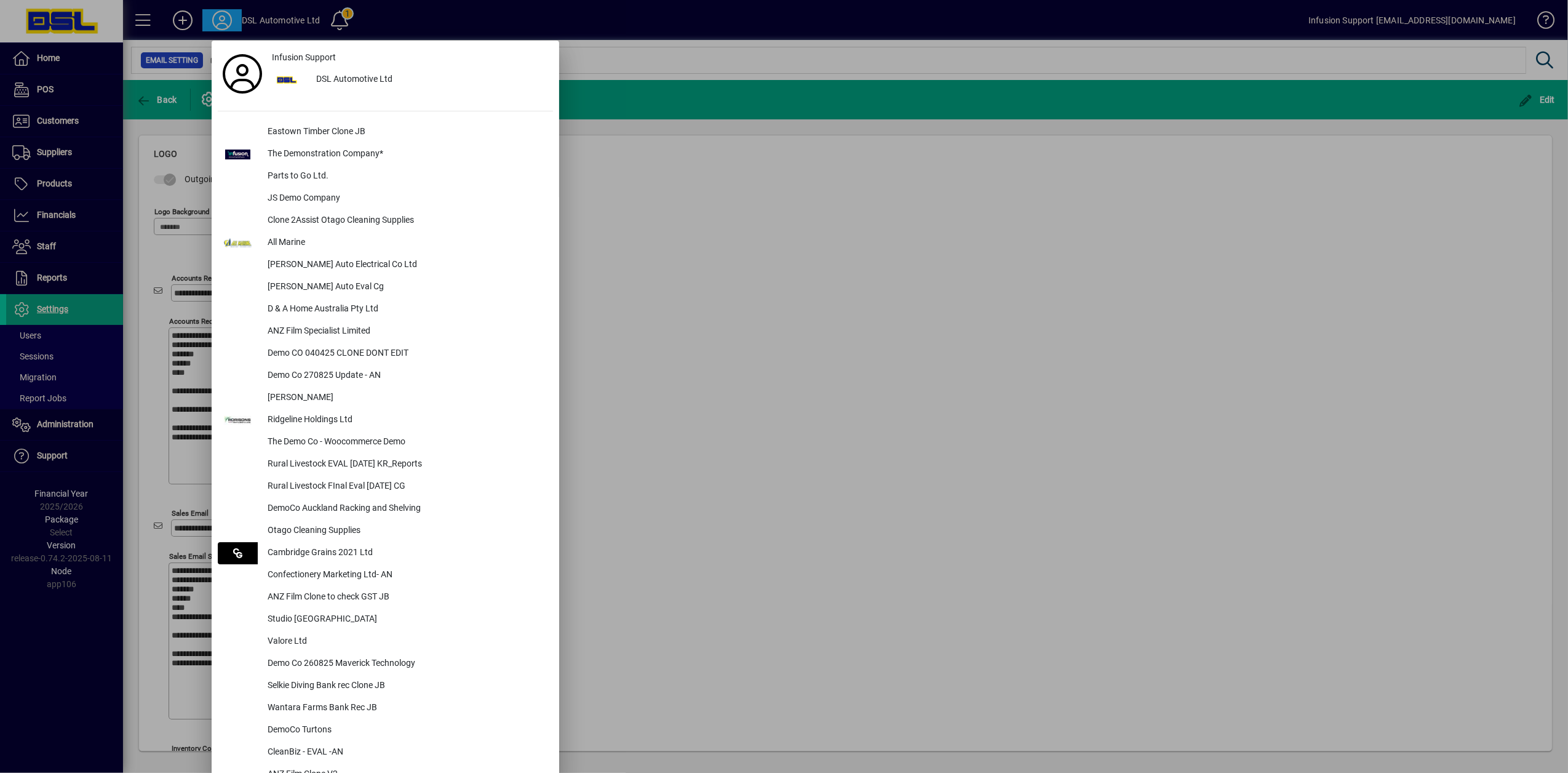
click at [50, 433] on div at bounding box center [784, 387] width 1568 height 773
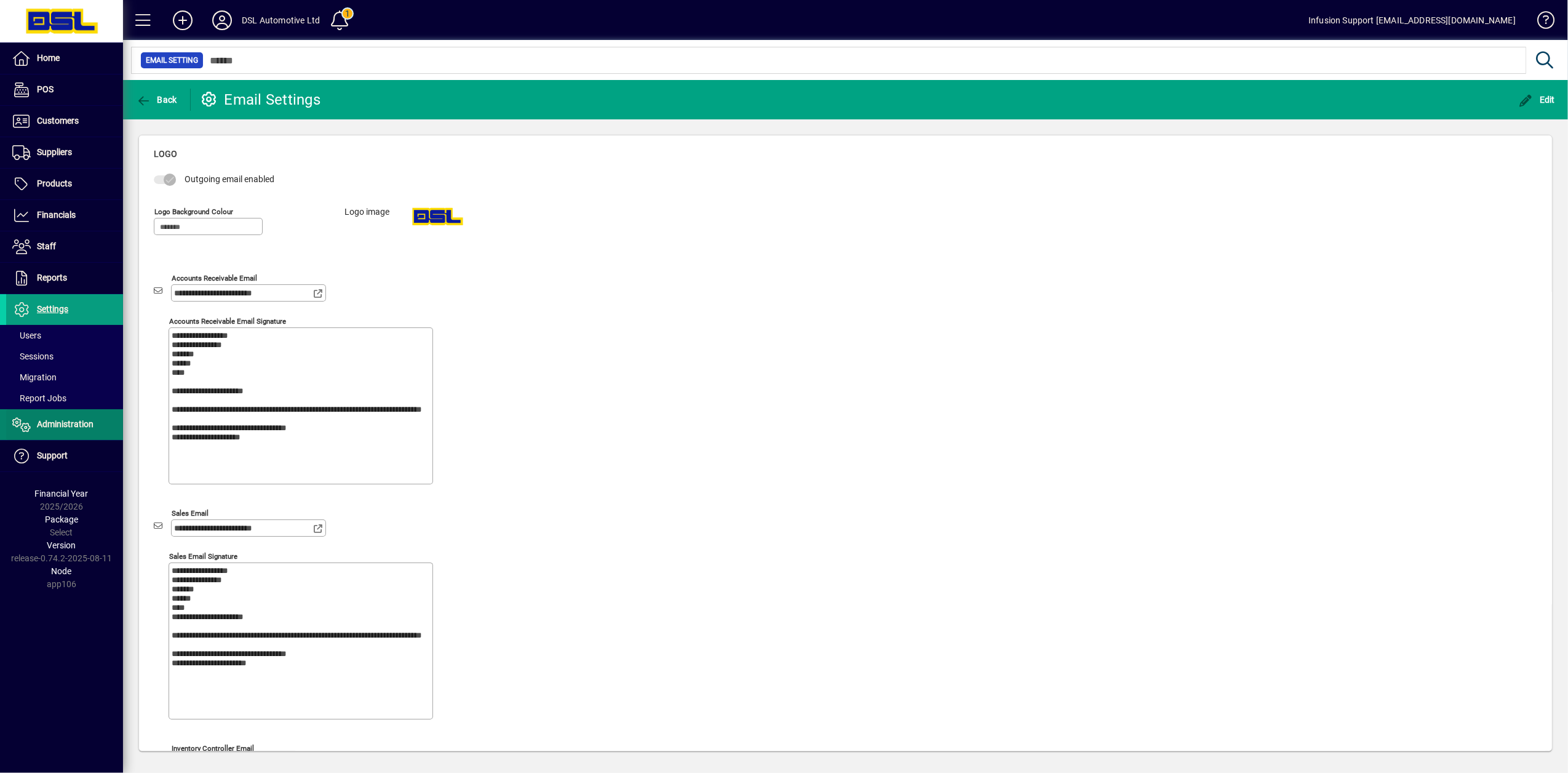
click at [55, 429] on span "Administration" at bounding box center [65, 424] width 57 height 10
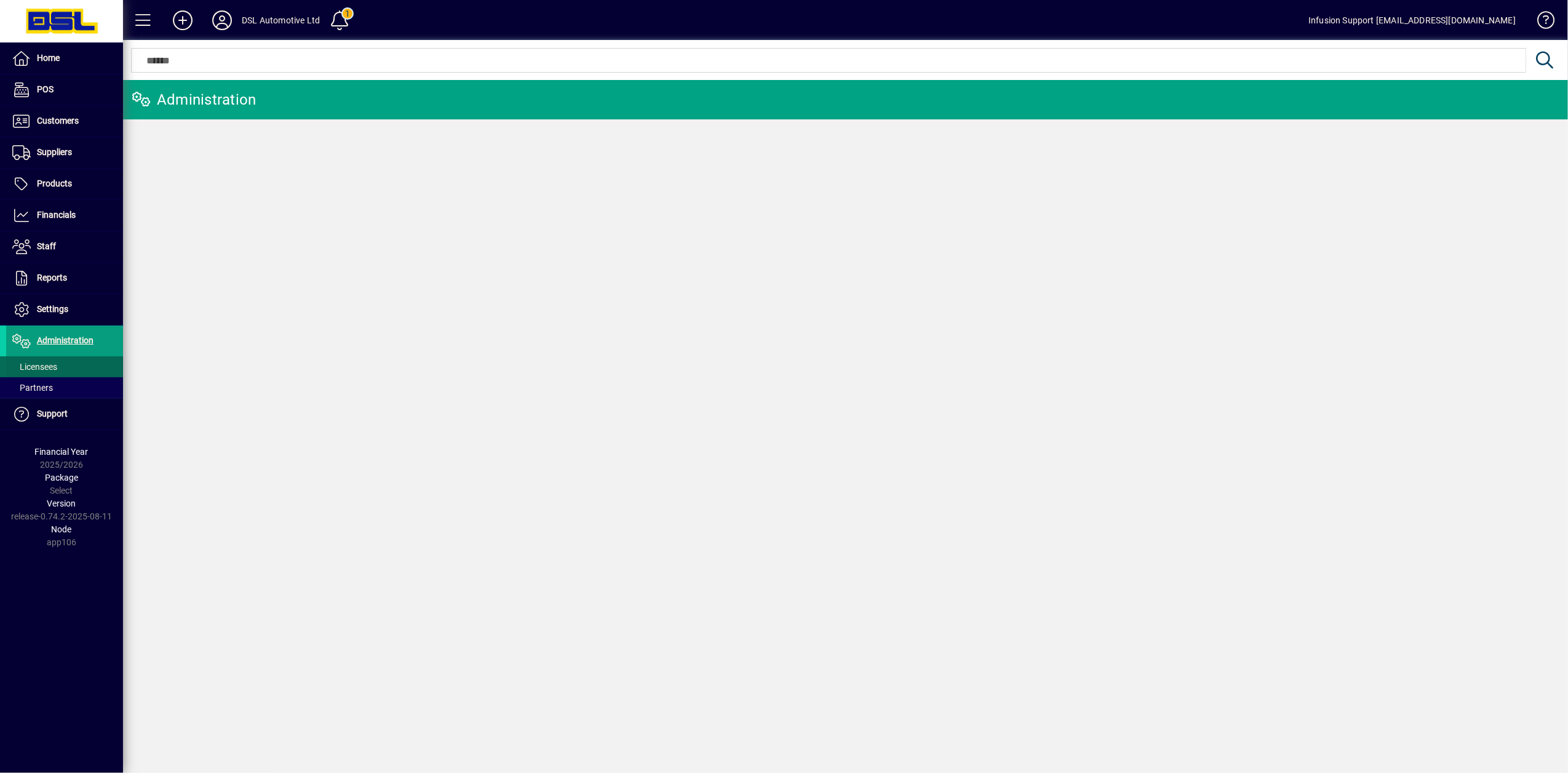
click at [22, 364] on span "Licensees" at bounding box center [35, 367] width 45 height 10
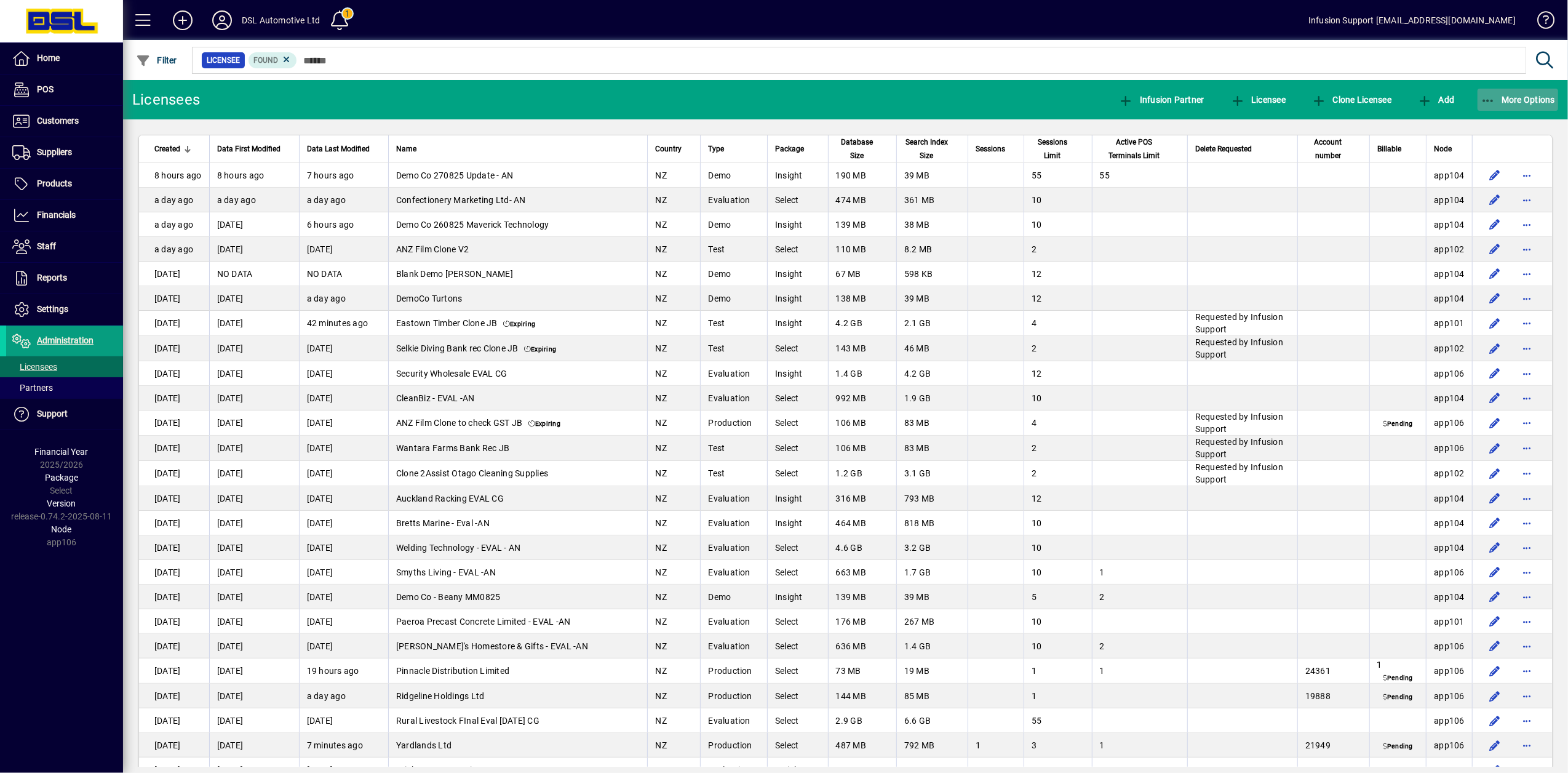
click at [1490, 102] on icon "button" at bounding box center [1488, 101] width 15 height 13
click at [330, 58] on div at bounding box center [784, 387] width 1568 height 773
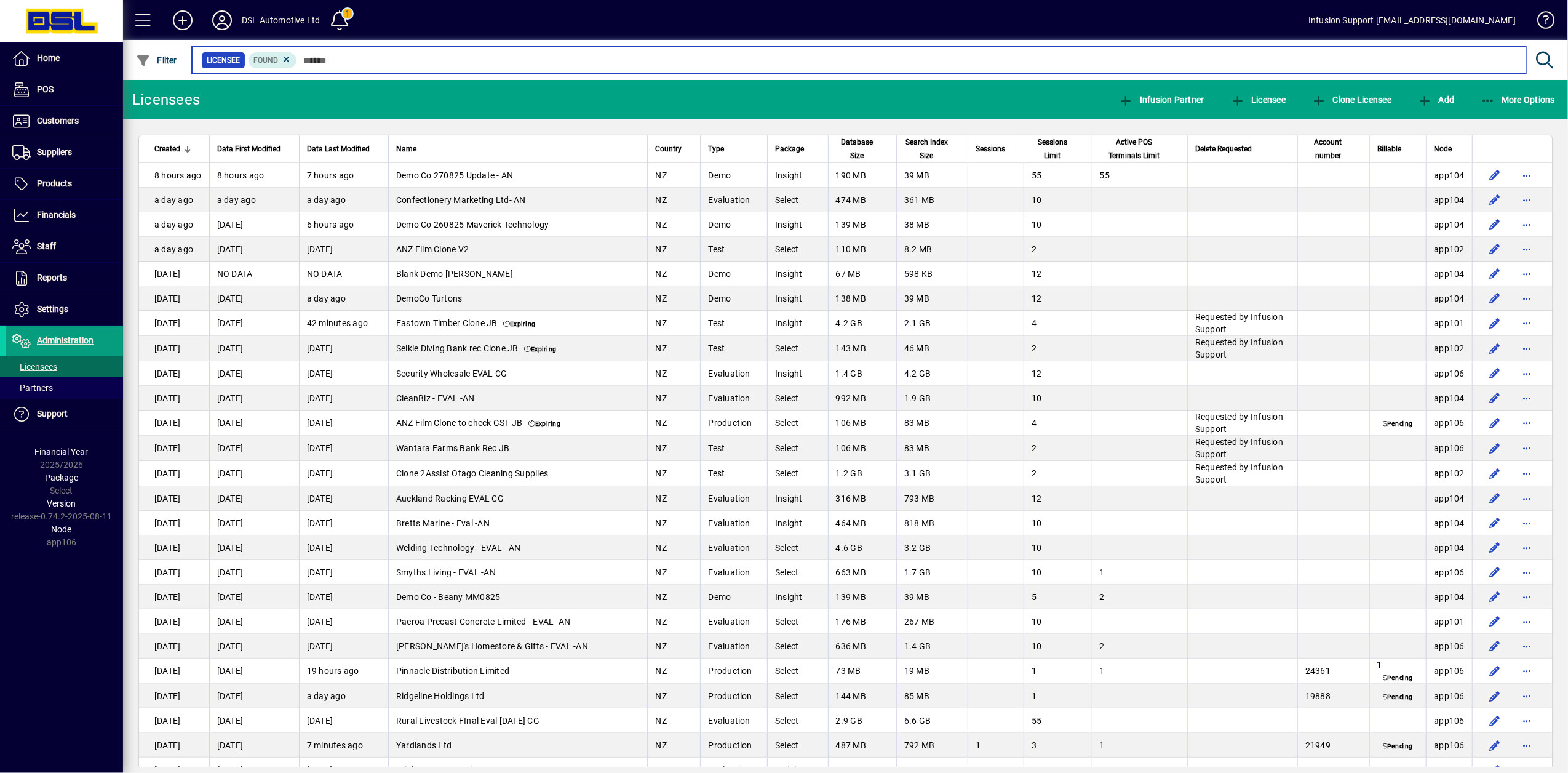
click at [330, 59] on input "text" at bounding box center [907, 60] width 1219 height 18
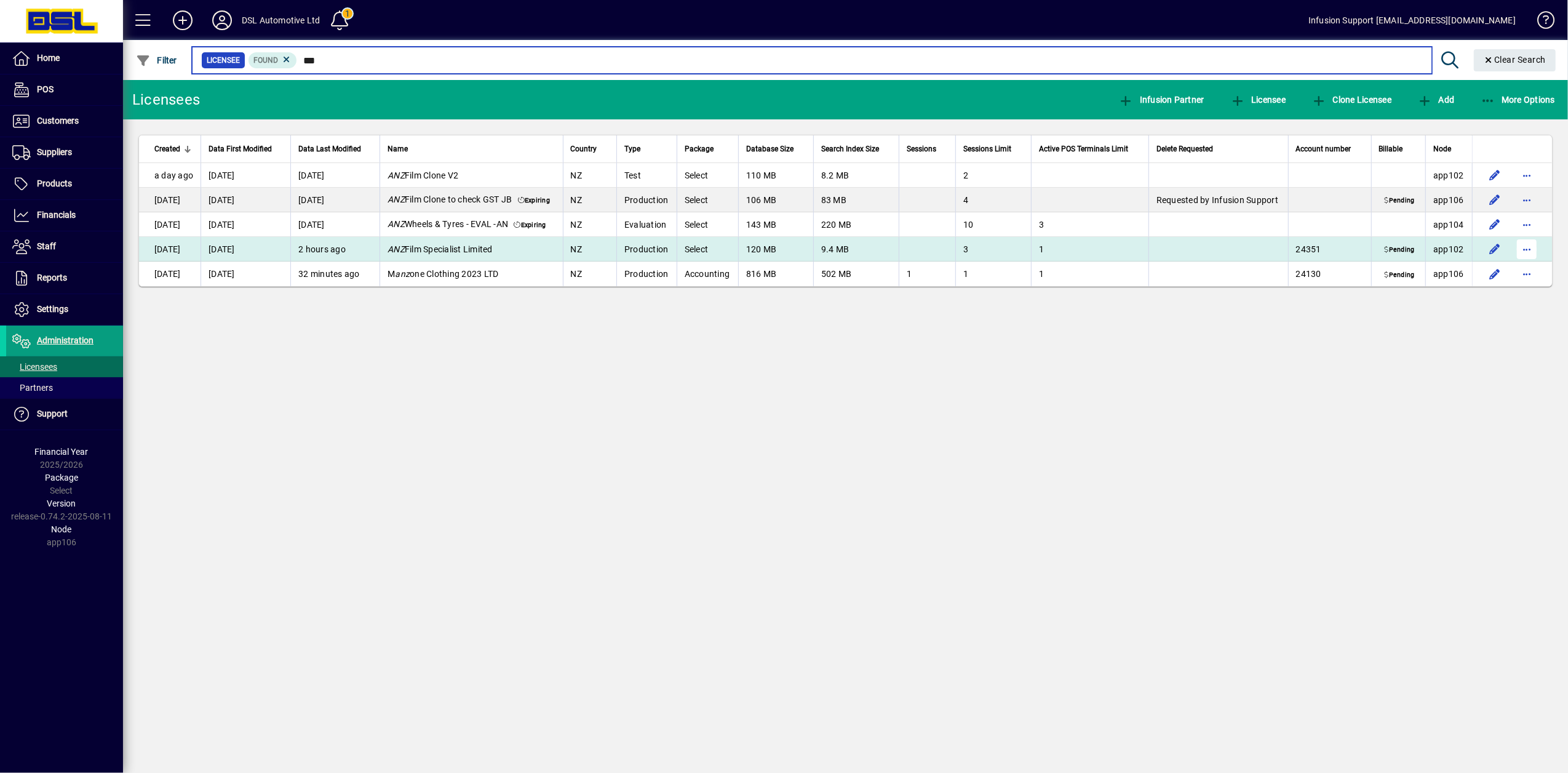
type input "***"
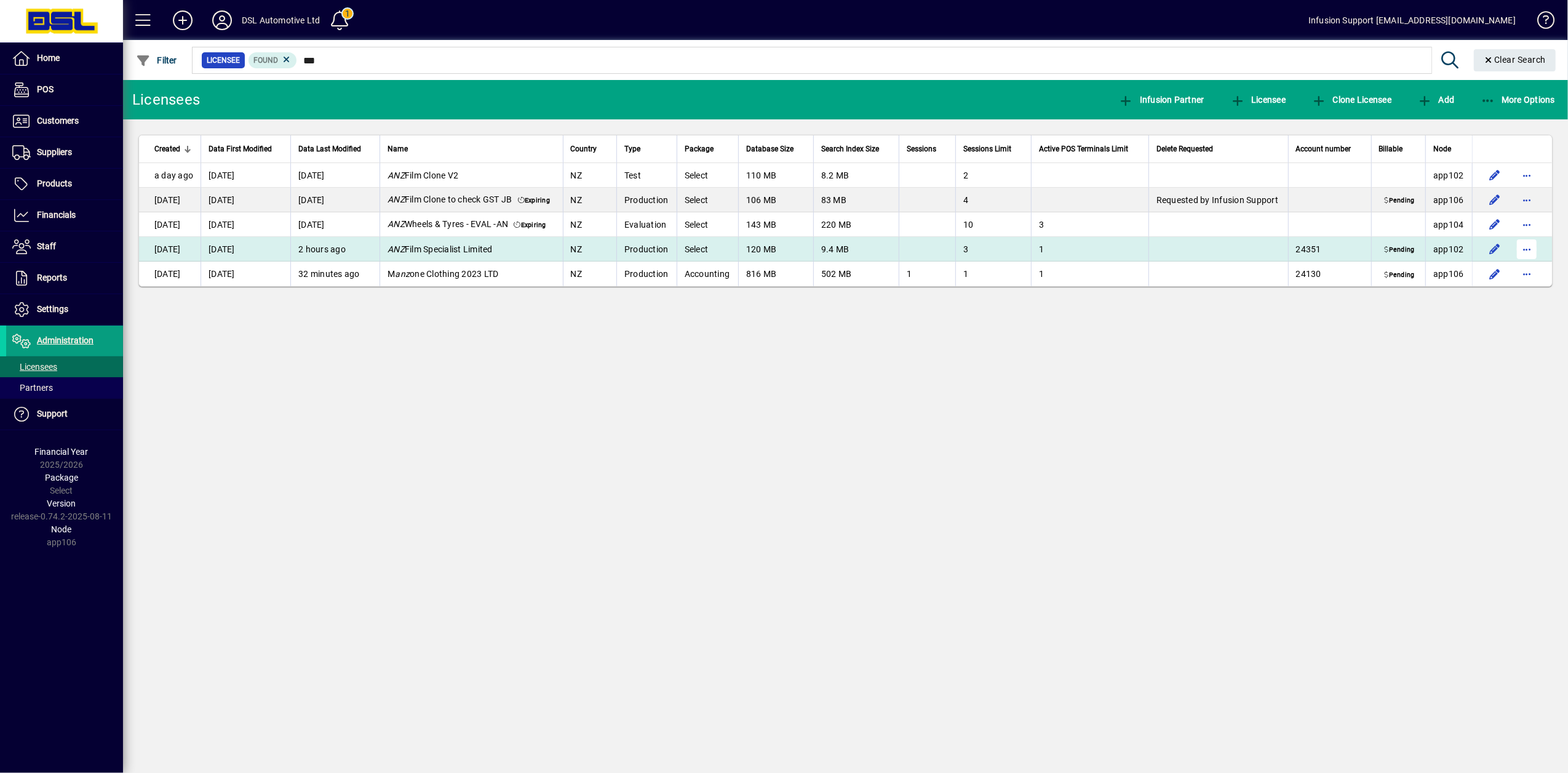
click at [1531, 246] on span "button" at bounding box center [1527, 249] width 29 height 29
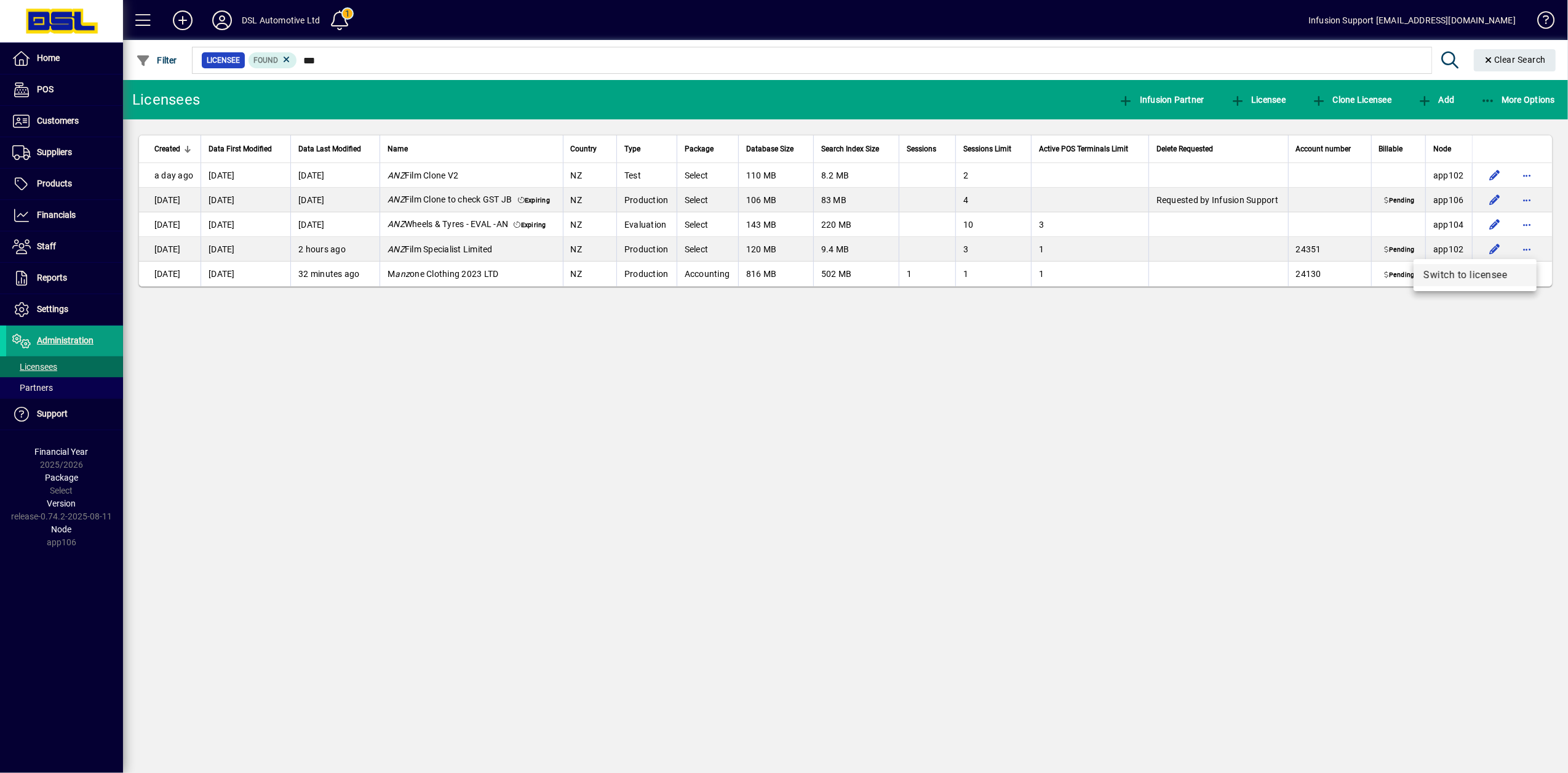
click at [1469, 278] on span "Switch to licensee" at bounding box center [1475, 275] width 103 height 15
